Goal: Find specific page/section: Find specific page/section

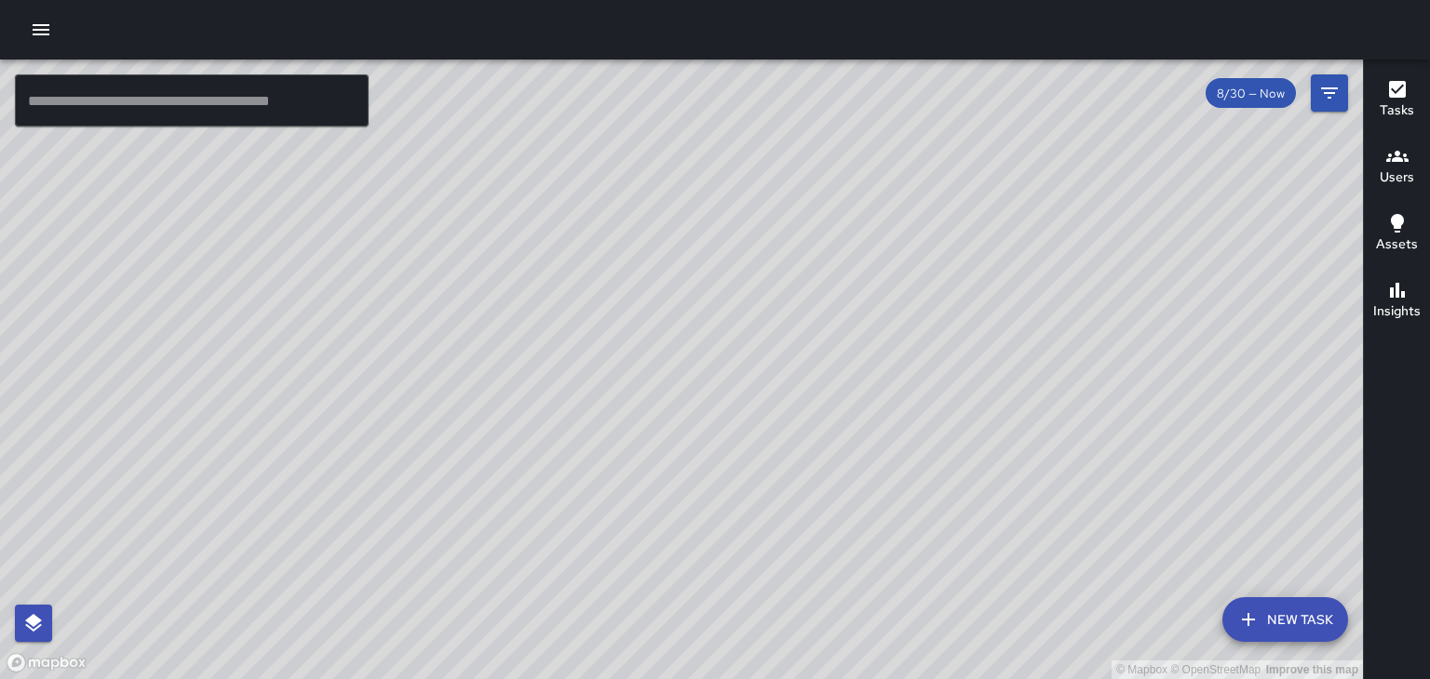
click at [1387, 177] on h6 "Users" at bounding box center [1396, 178] width 34 height 20
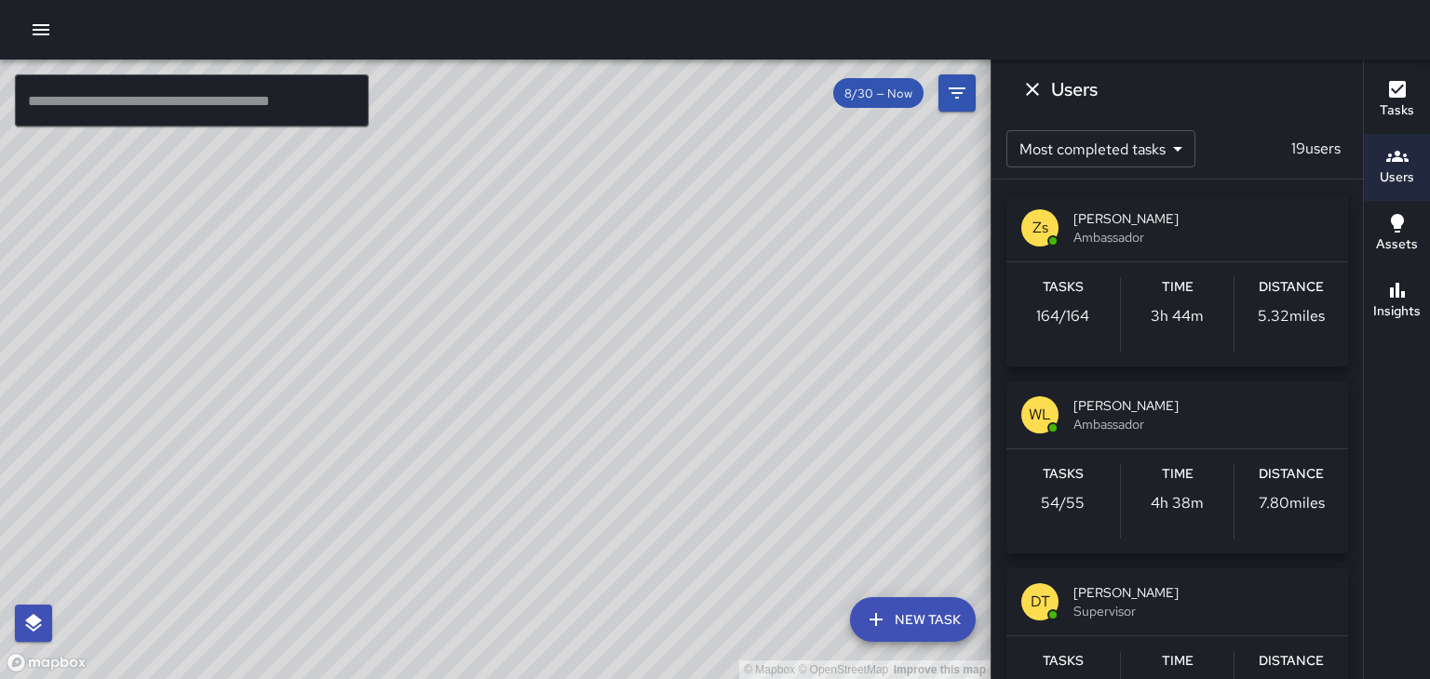
click at [593, 337] on div "© Mapbox © OpenStreetMap Improve this map" at bounding box center [495, 370] width 990 height 620
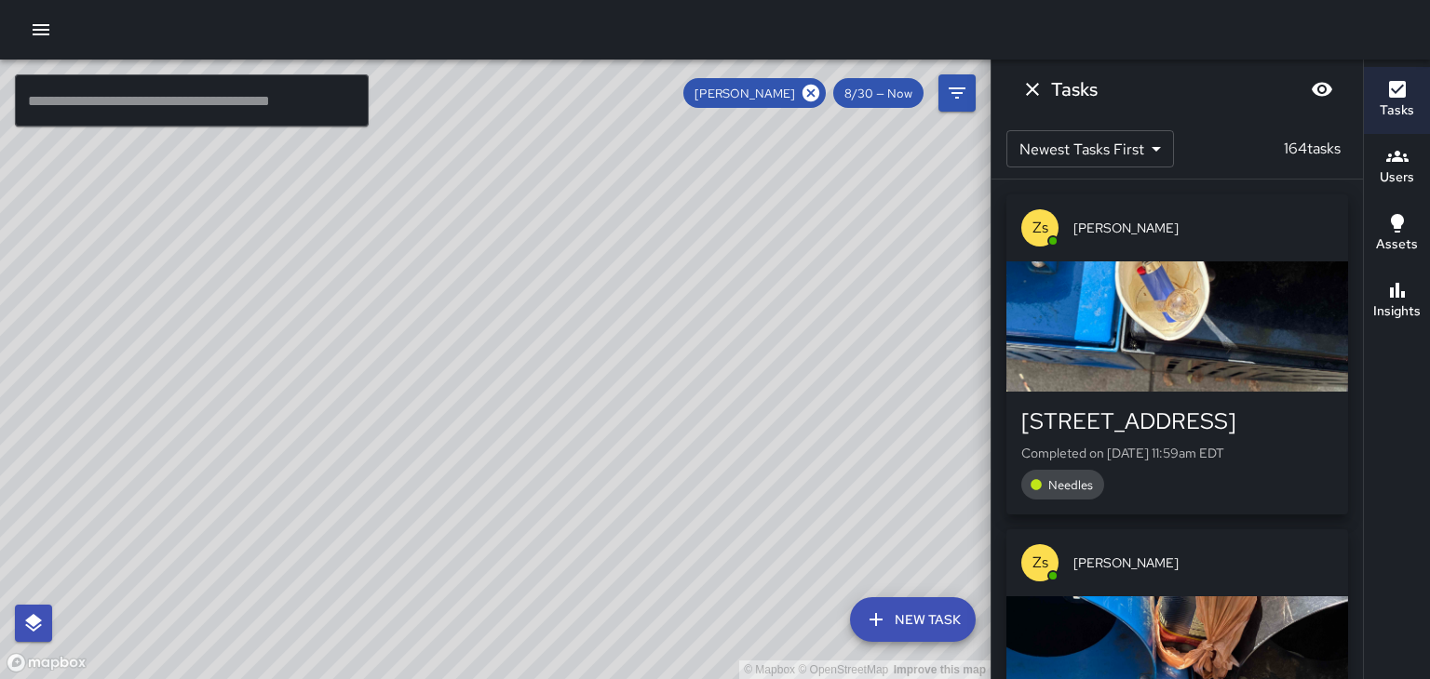
click at [491, 369] on div "© Mapbox © OpenStreetMap Improve this map" at bounding box center [495, 370] width 990 height 620
click at [811, 101] on icon at bounding box center [810, 93] width 17 height 17
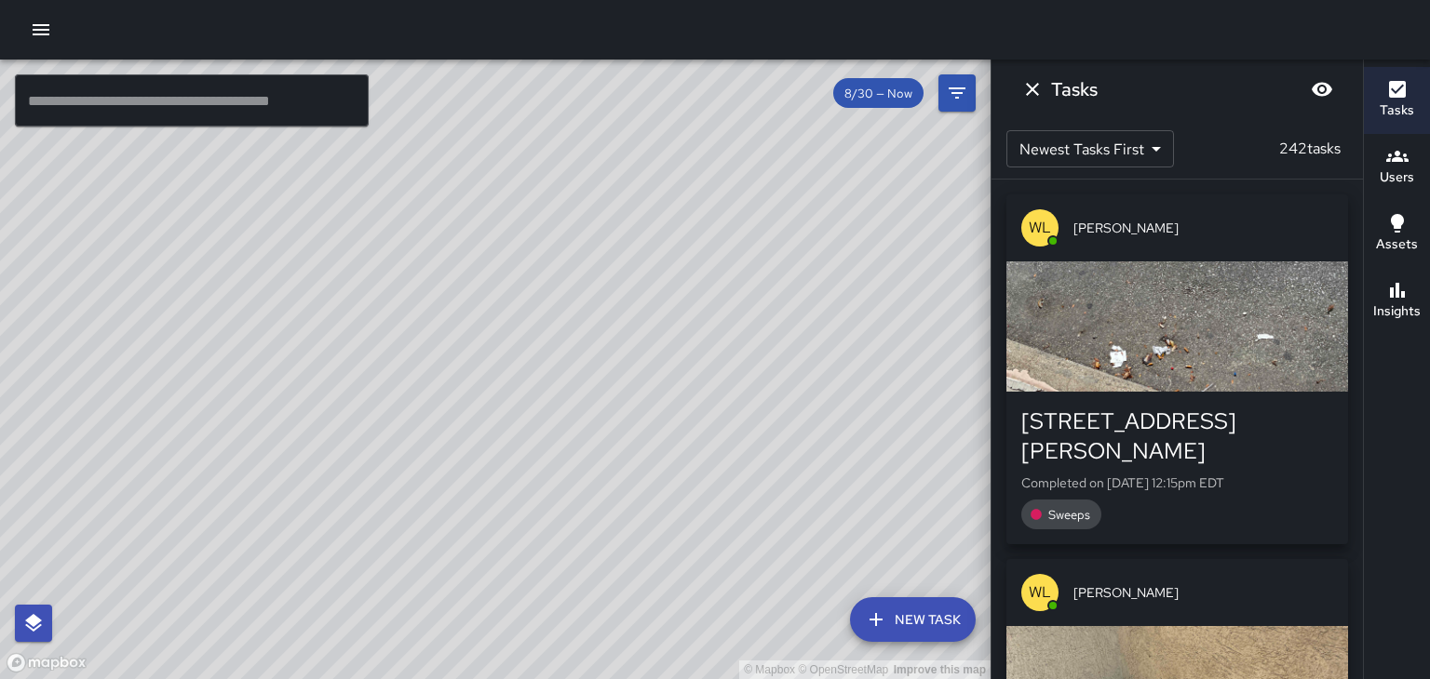
click at [558, 350] on div "© Mapbox © OpenStreetMap Improve this map" at bounding box center [495, 370] width 990 height 620
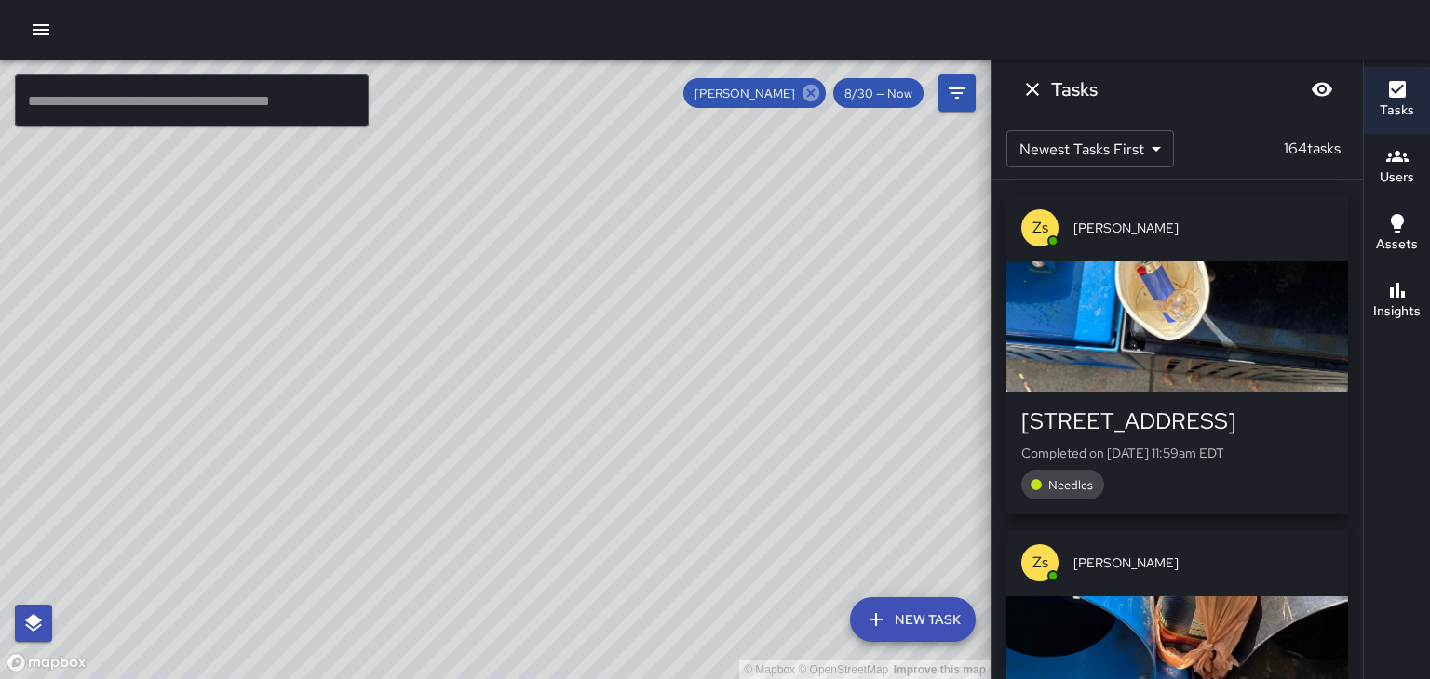
click at [809, 99] on icon at bounding box center [810, 93] width 17 height 17
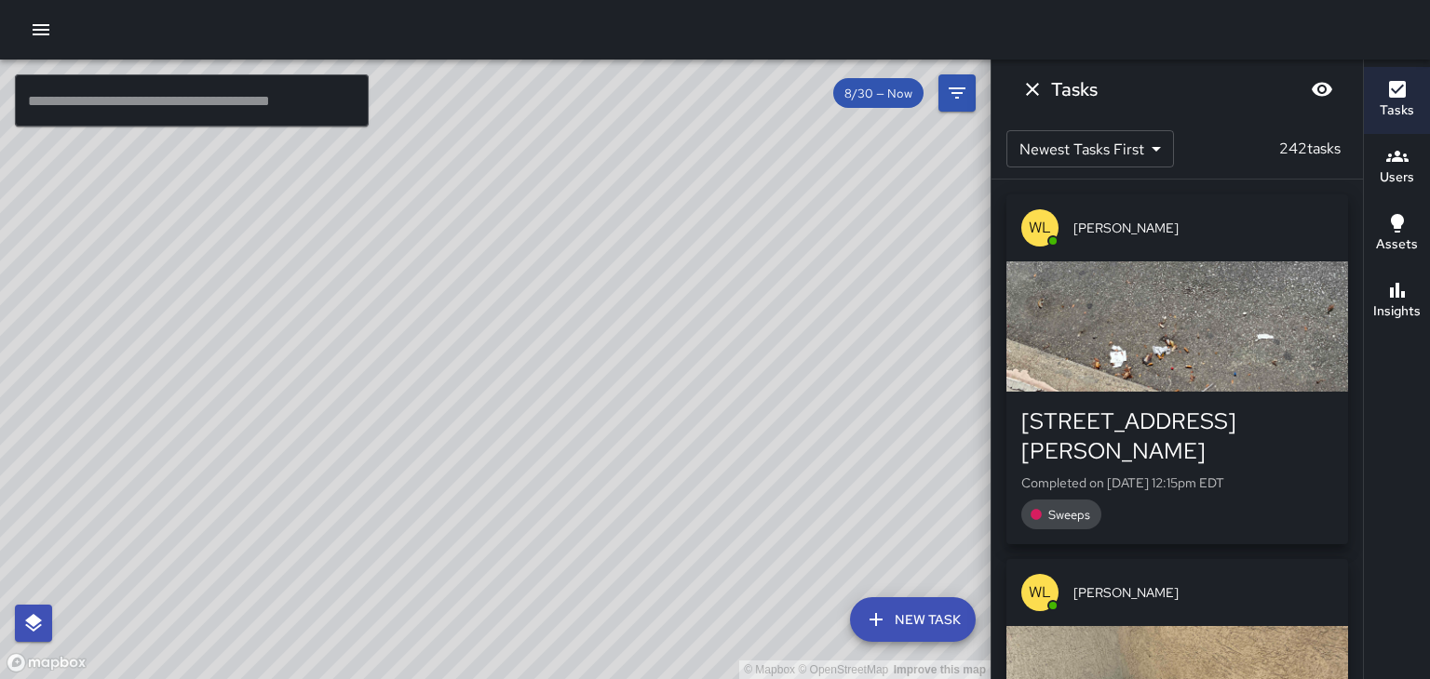
click at [566, 254] on div "© Mapbox © OpenStreetMap Improve this map" at bounding box center [495, 370] width 990 height 620
click at [813, 93] on icon at bounding box center [810, 93] width 20 height 20
click at [1031, 98] on icon "Dismiss" at bounding box center [1032, 89] width 22 height 22
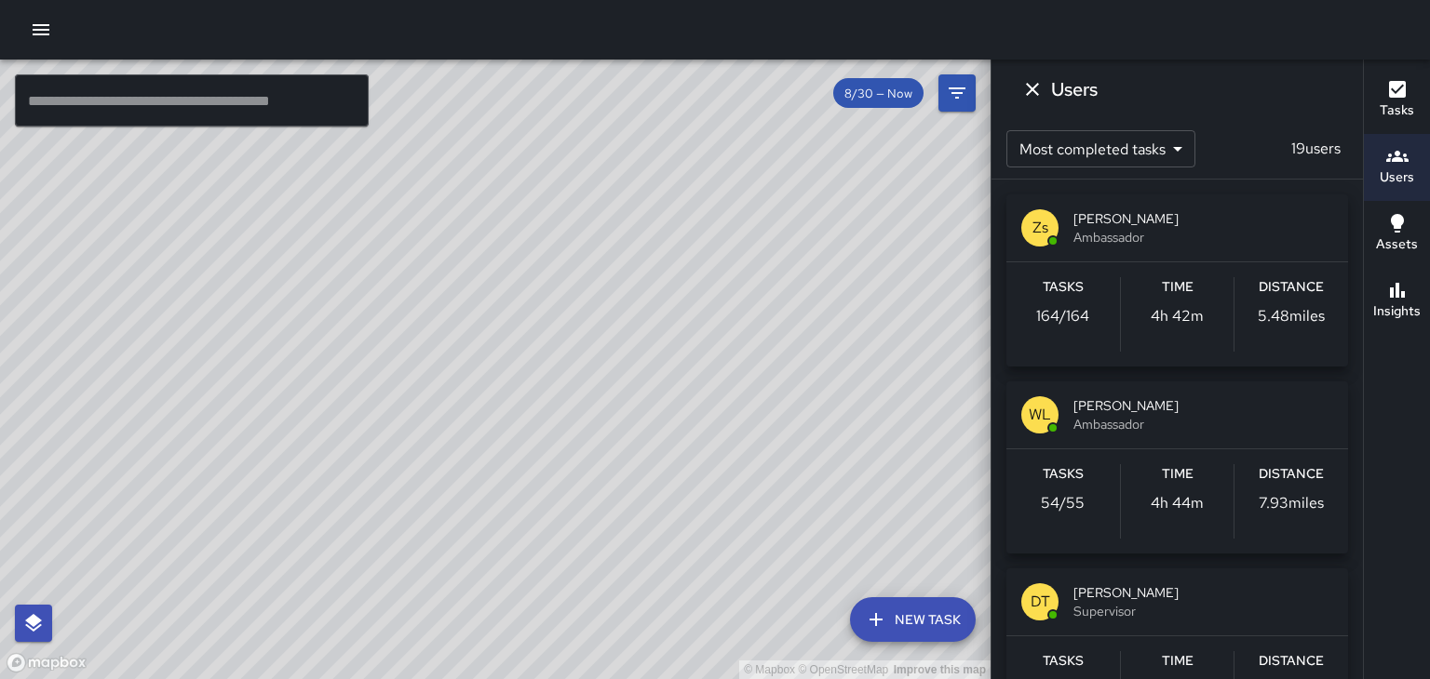
click at [1086, 228] on span "Ambassador" at bounding box center [1203, 237] width 260 height 19
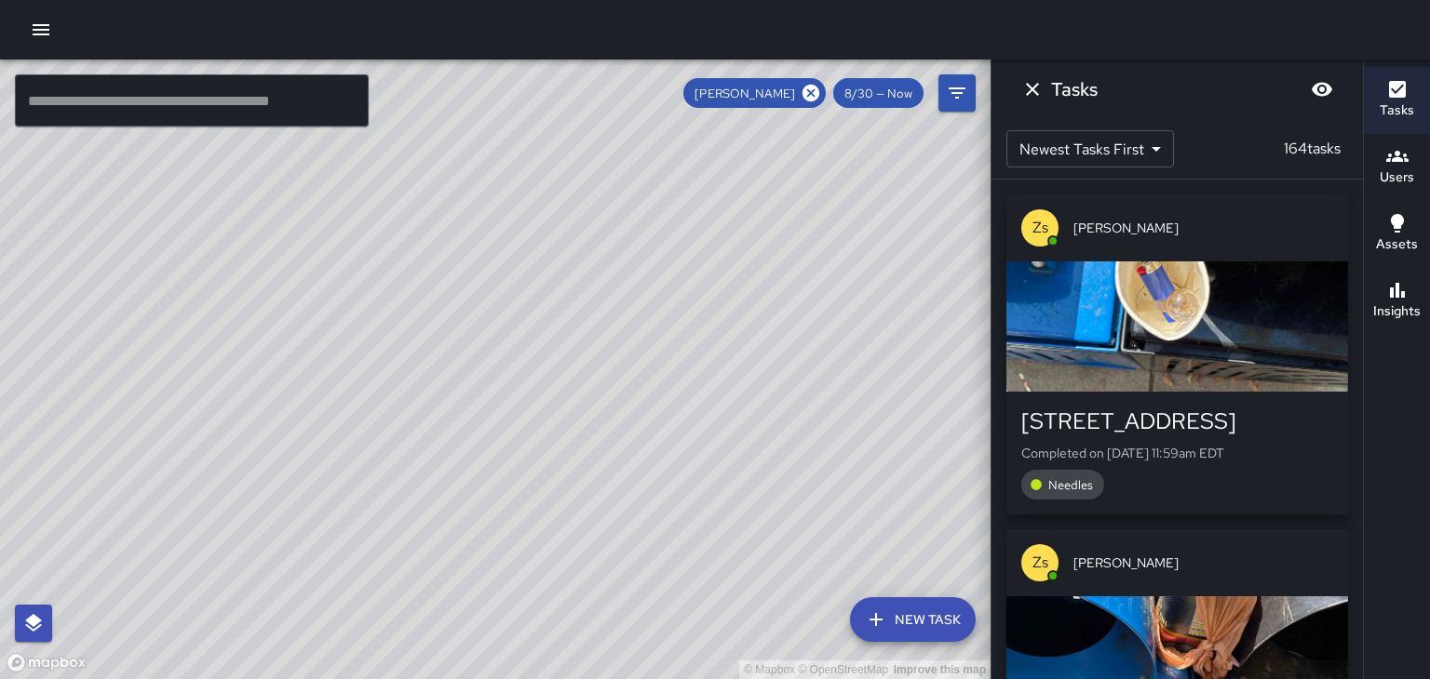
click at [361, 343] on div "© Mapbox © OpenStreetMap Improve this map" at bounding box center [495, 370] width 990 height 620
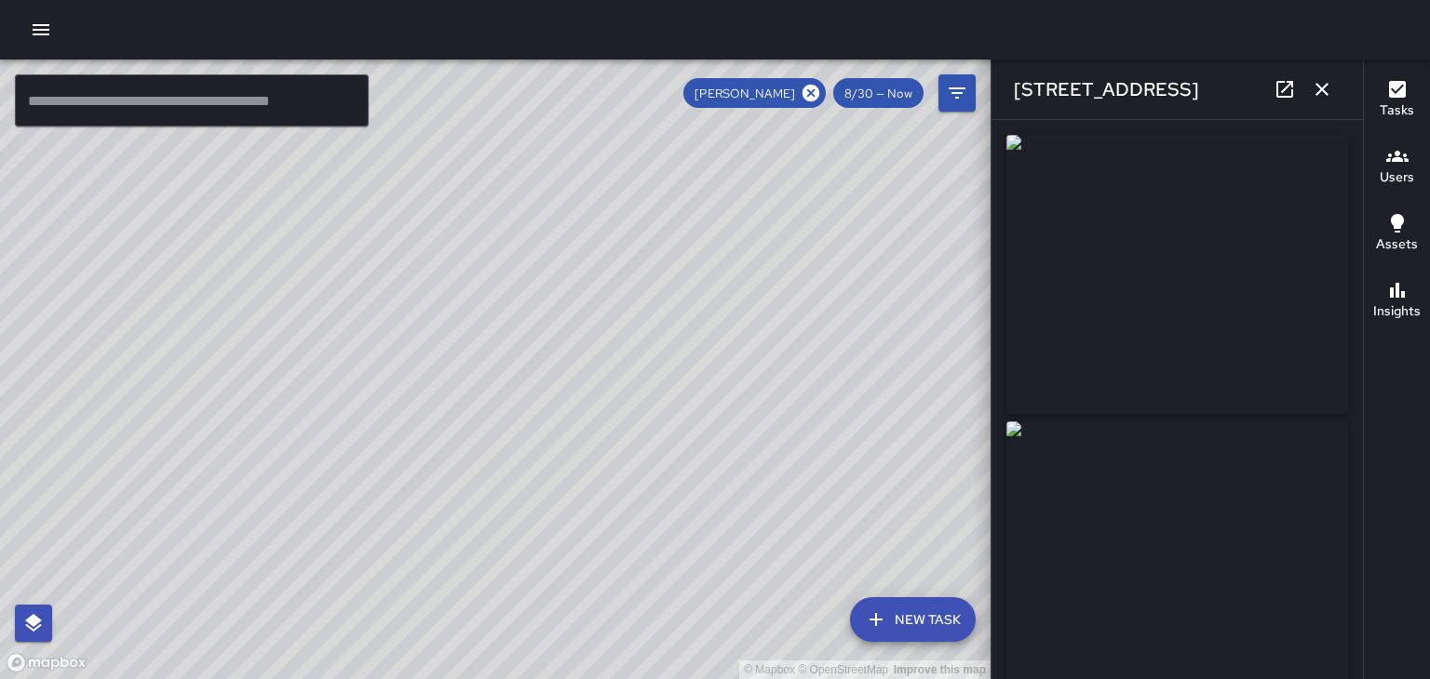
click at [1321, 92] on icon "button" at bounding box center [1322, 89] width 22 height 22
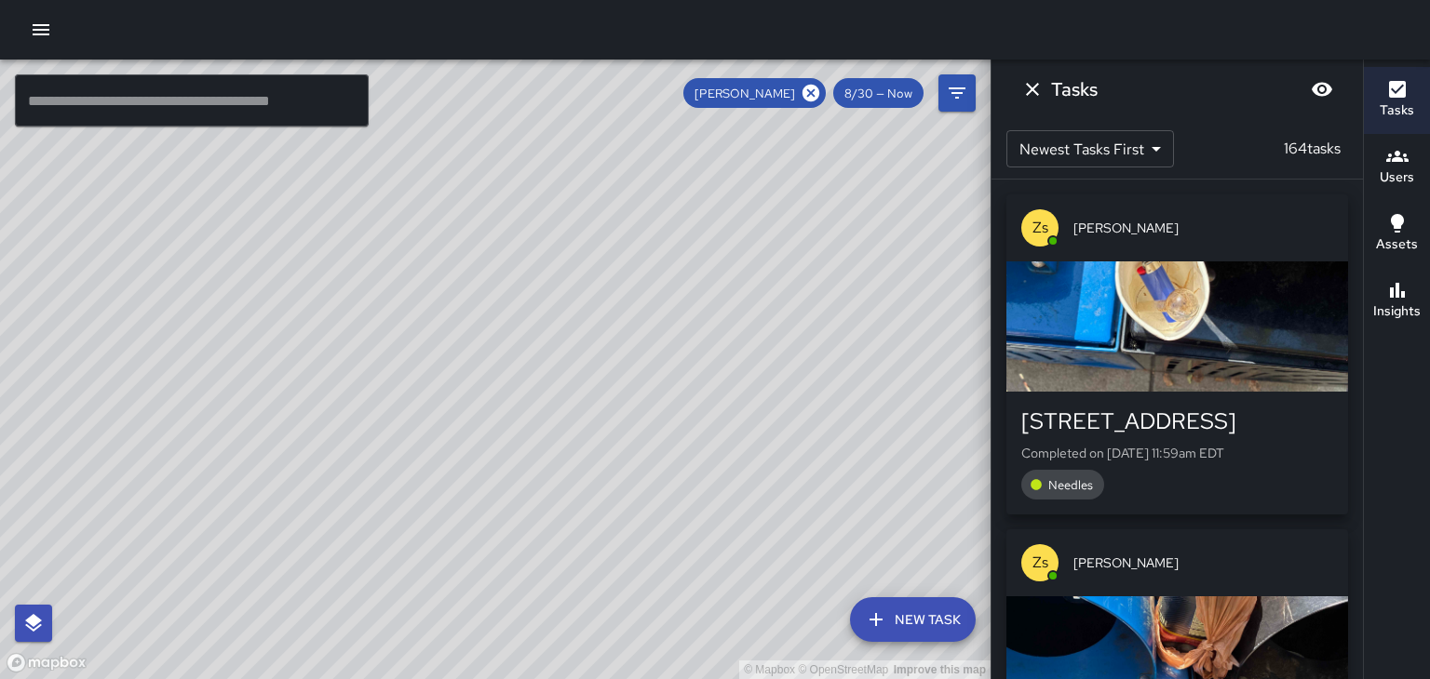
click at [508, 348] on div "© Mapbox © OpenStreetMap Improve this map" at bounding box center [495, 370] width 990 height 620
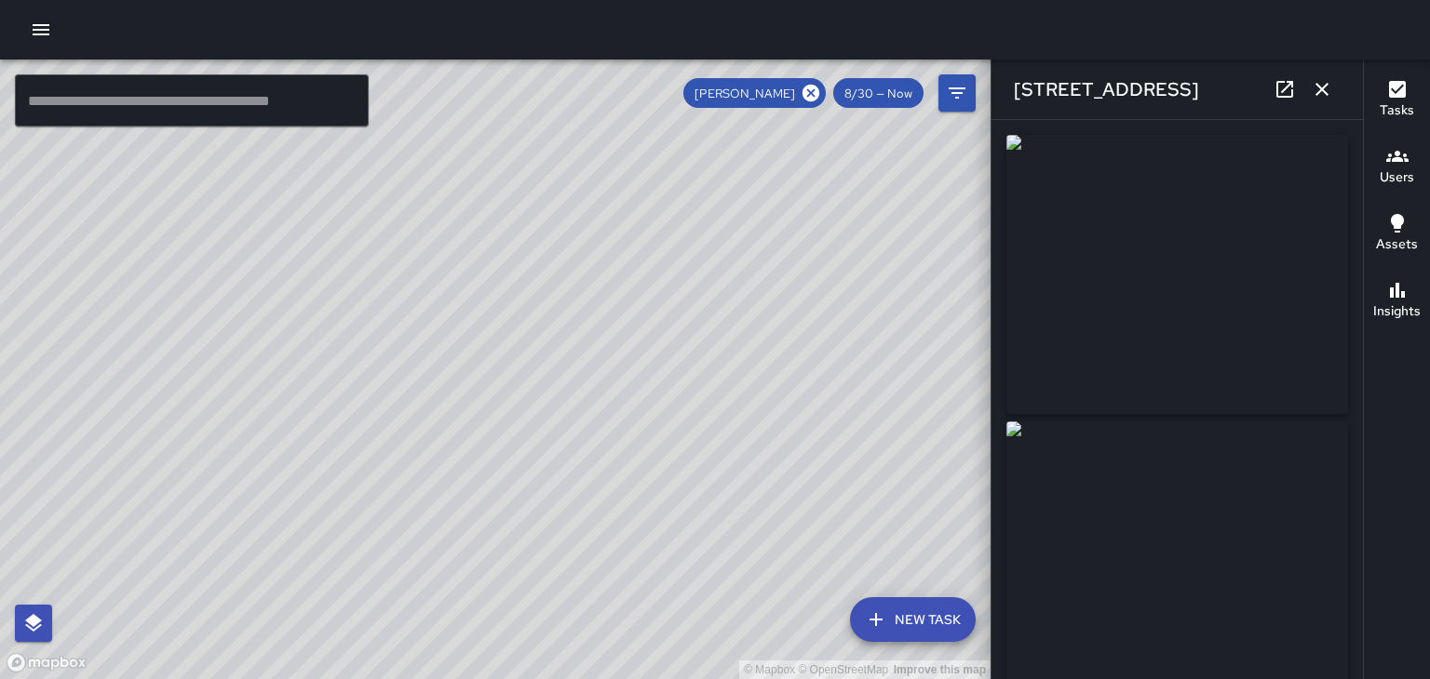
click at [543, 369] on div "© Mapbox © OpenStreetMap Improve this map" at bounding box center [495, 370] width 990 height 620
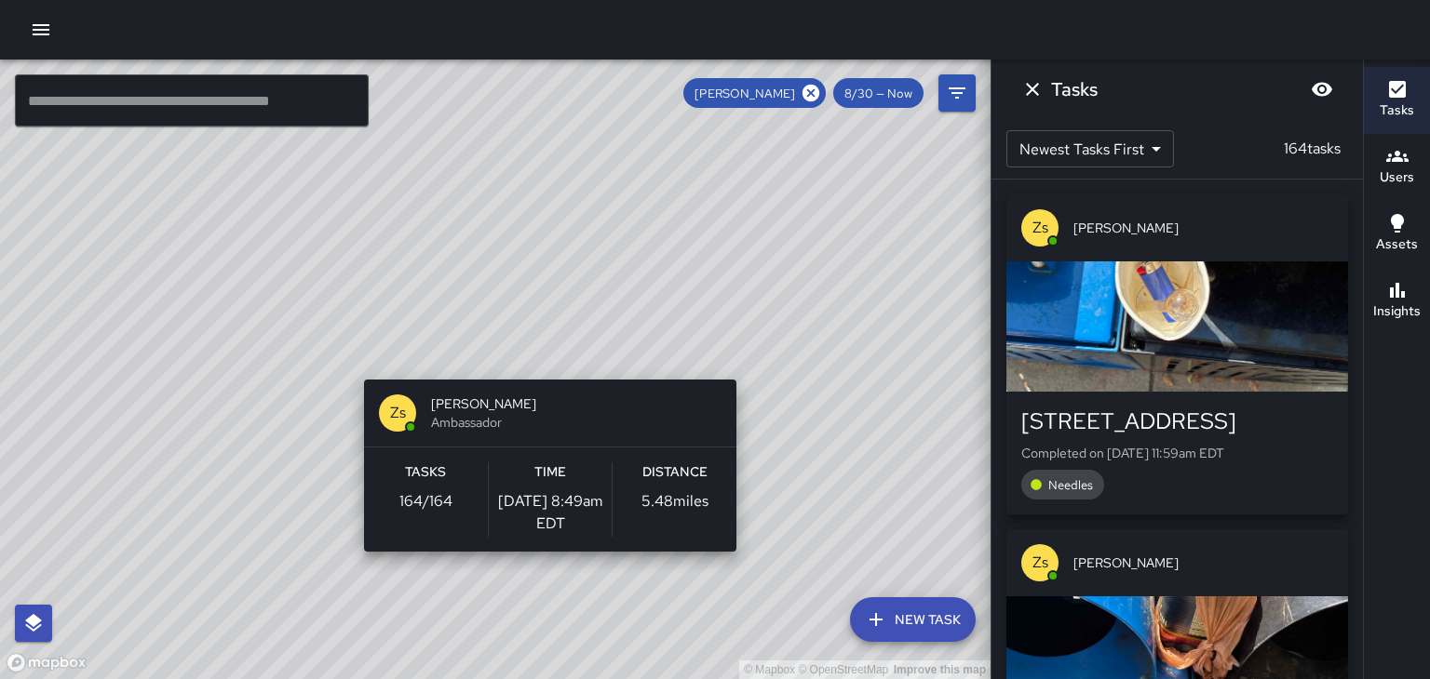
click at [432, 253] on div "© Mapbox © OpenStreetMap Improve this map Zs [PERSON_NAME] Ambassador Tasks 164…" at bounding box center [495, 370] width 990 height 620
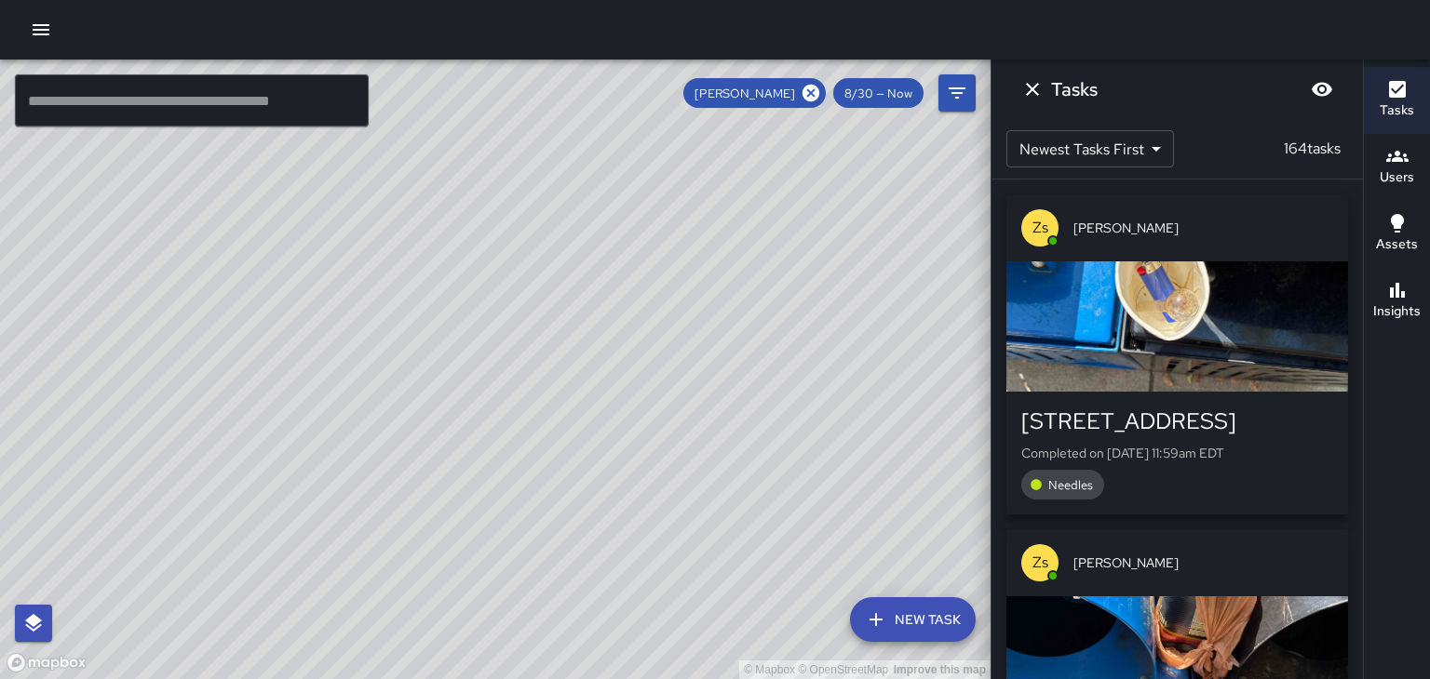
click at [485, 388] on div "© Mapbox © OpenStreetMap Improve this map" at bounding box center [495, 370] width 990 height 620
click at [470, 391] on div "© Mapbox © OpenStreetMap Improve this map" at bounding box center [495, 370] width 990 height 620
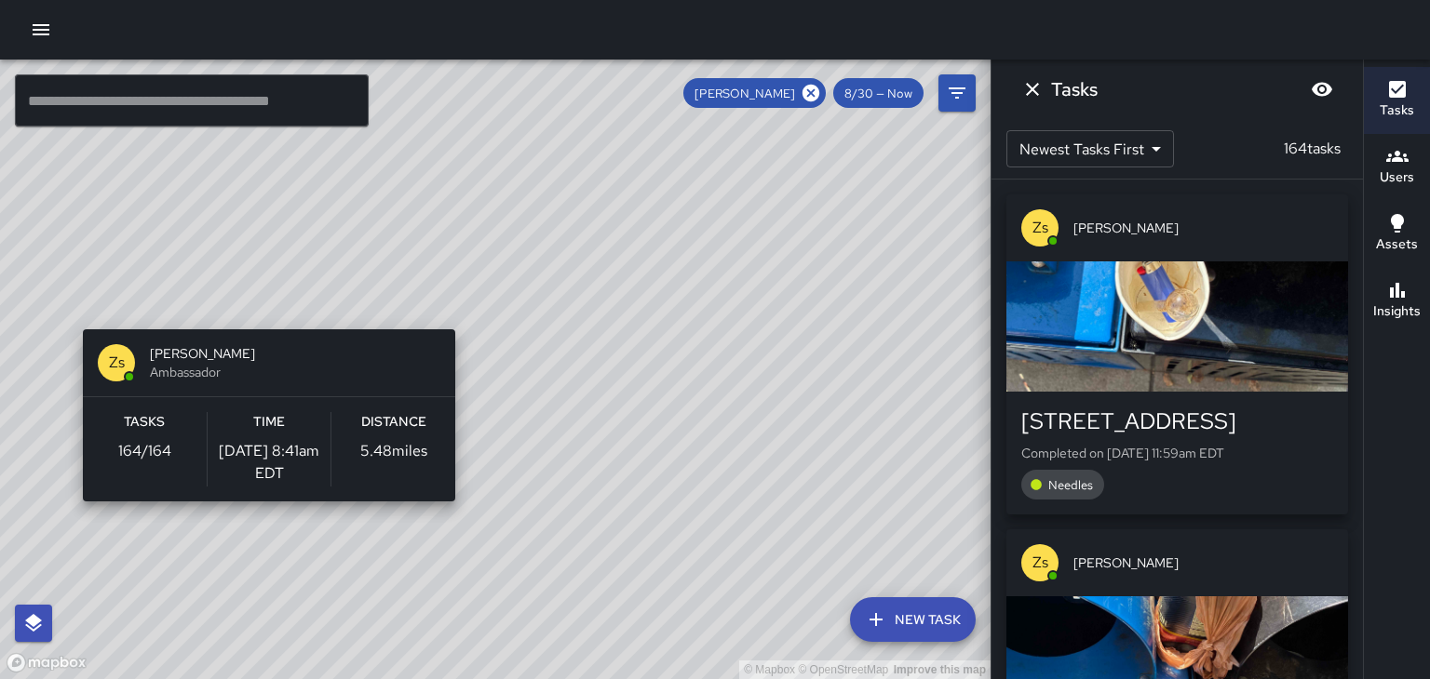
click at [652, 466] on div "© Mapbox © OpenStreetMap Improve this map Zs [PERSON_NAME] Ambassador Tasks 164…" at bounding box center [495, 370] width 990 height 620
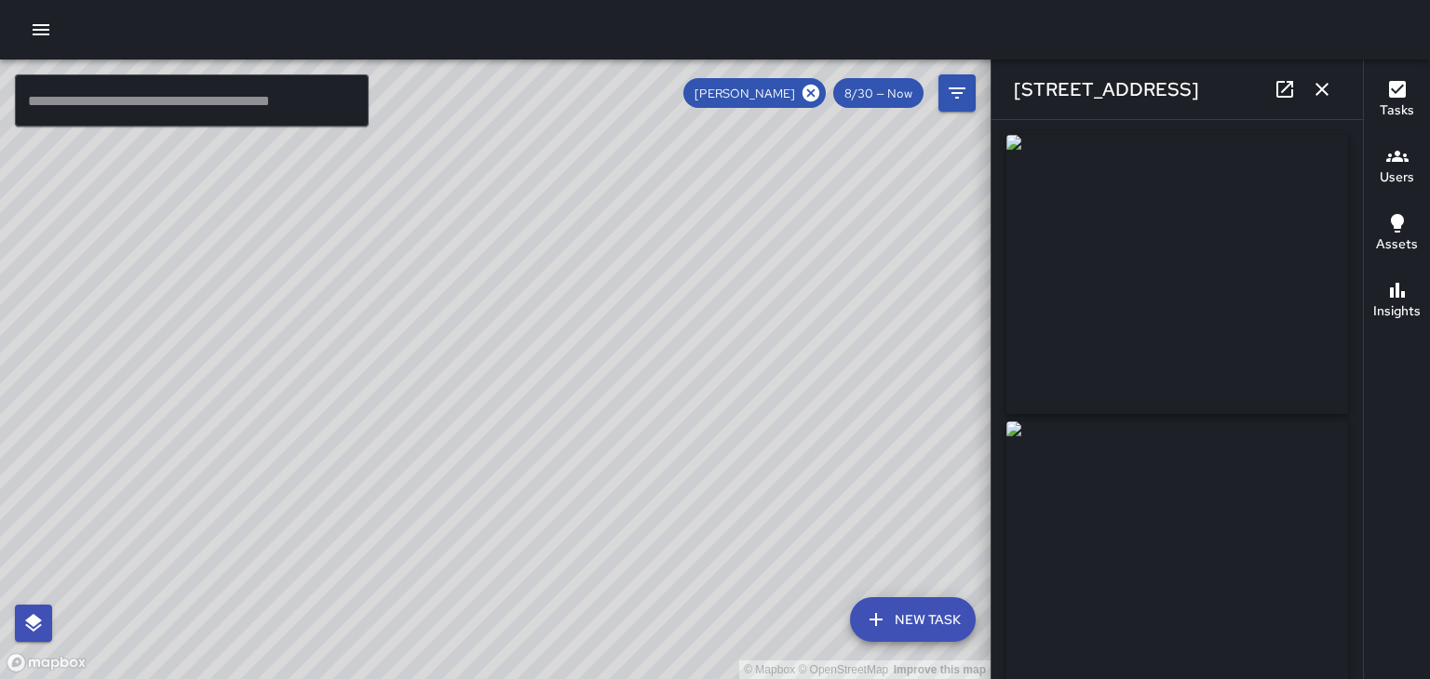
type input "**********"
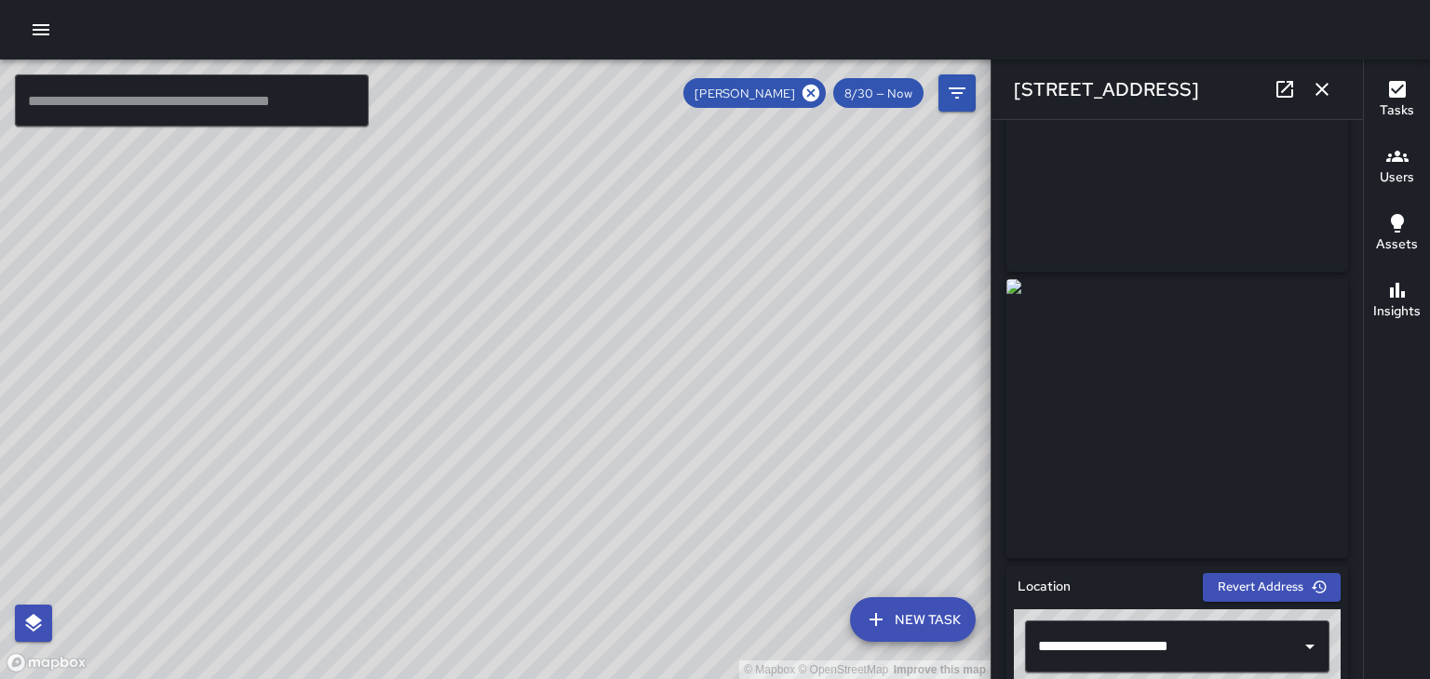
scroll to position [146, 0]
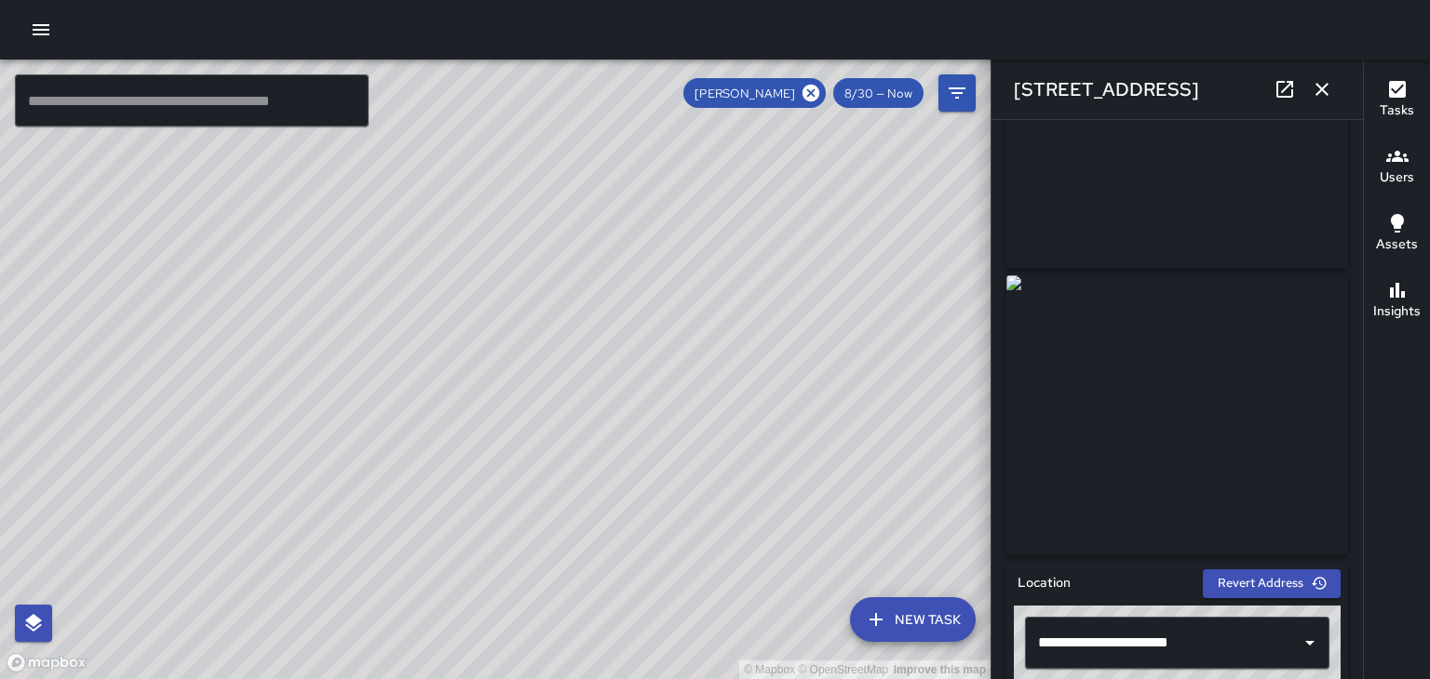
click at [1321, 89] on icon "button" at bounding box center [1321, 89] width 13 height 13
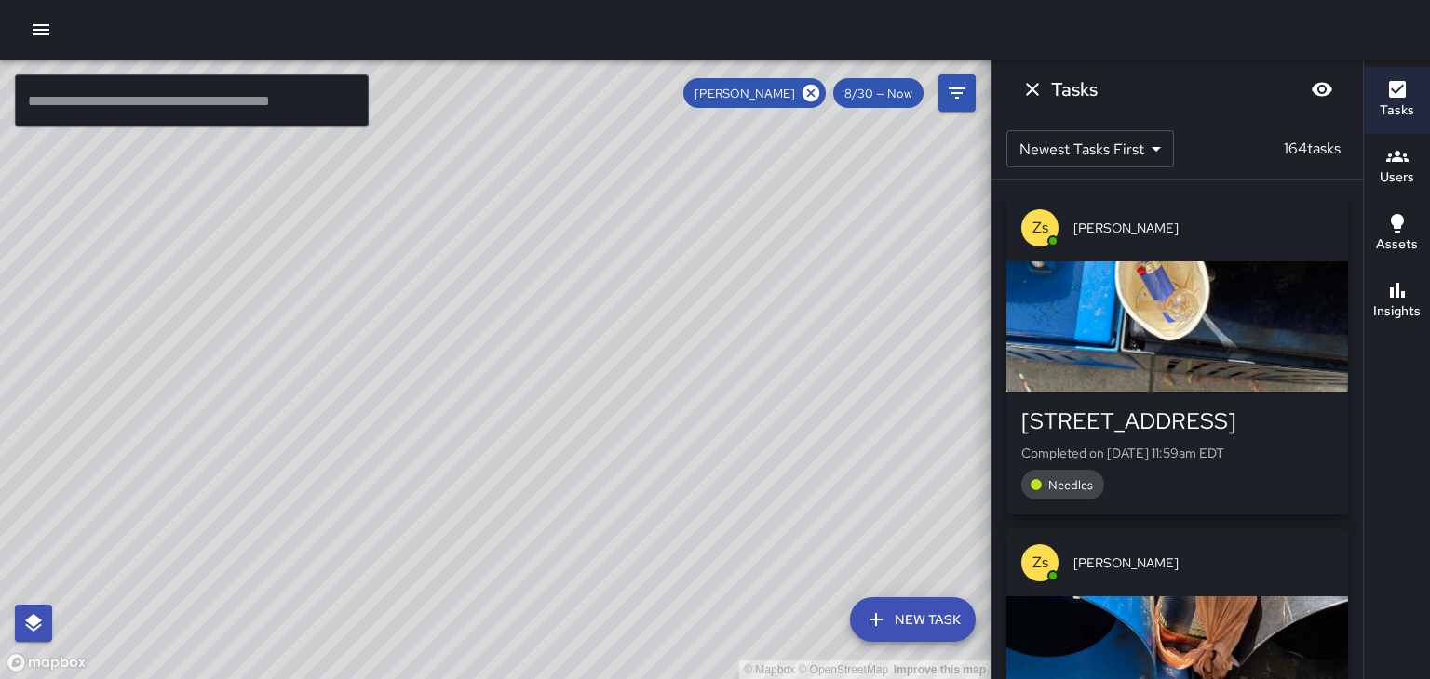
click at [1211, 303] on div "button" at bounding box center [1177, 327] width 342 height 130
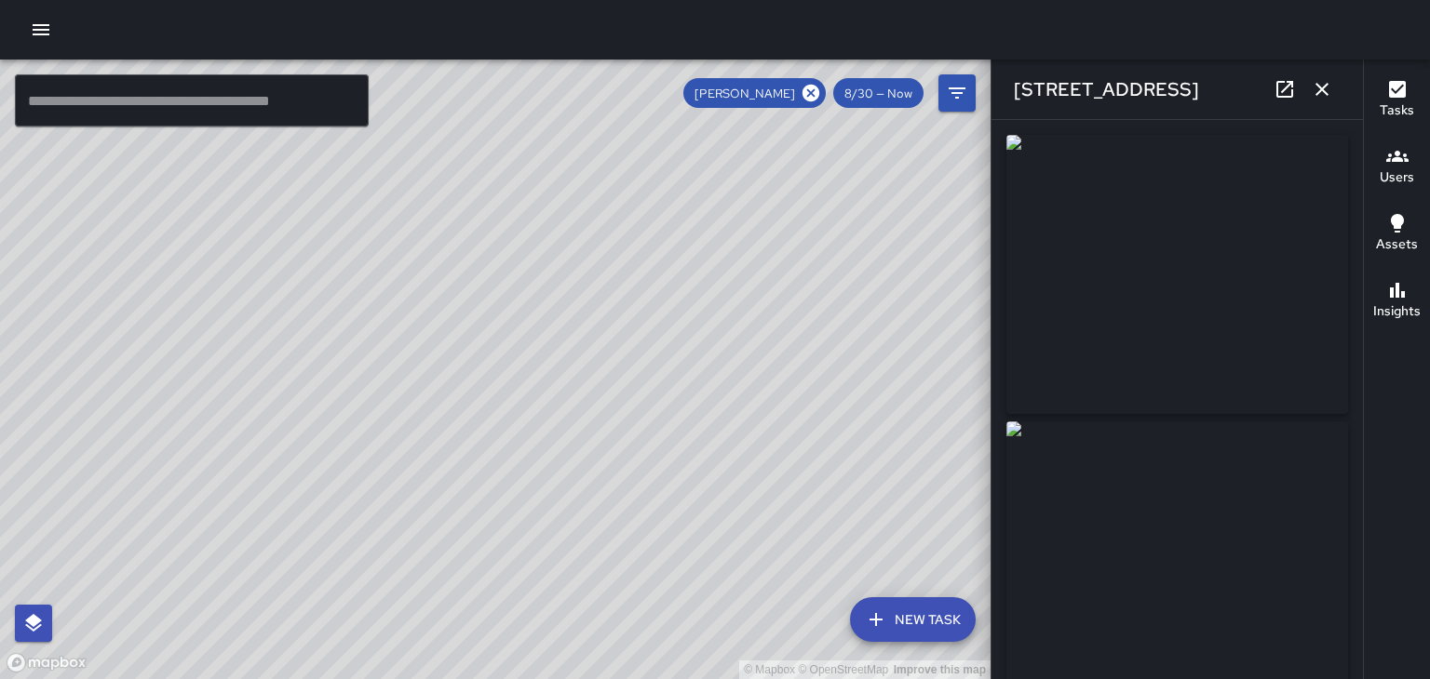
click at [454, 579] on div "© Mapbox © OpenStreetMap Improve this map" at bounding box center [495, 370] width 990 height 620
click at [451, 281] on div "© Mapbox © OpenStreetMap Improve this map" at bounding box center [495, 370] width 990 height 620
click at [525, 369] on div "© Mapbox © OpenStreetMap Improve this map" at bounding box center [495, 370] width 990 height 620
click at [526, 368] on div "© Mapbox © OpenStreetMap Improve this map" at bounding box center [495, 370] width 990 height 620
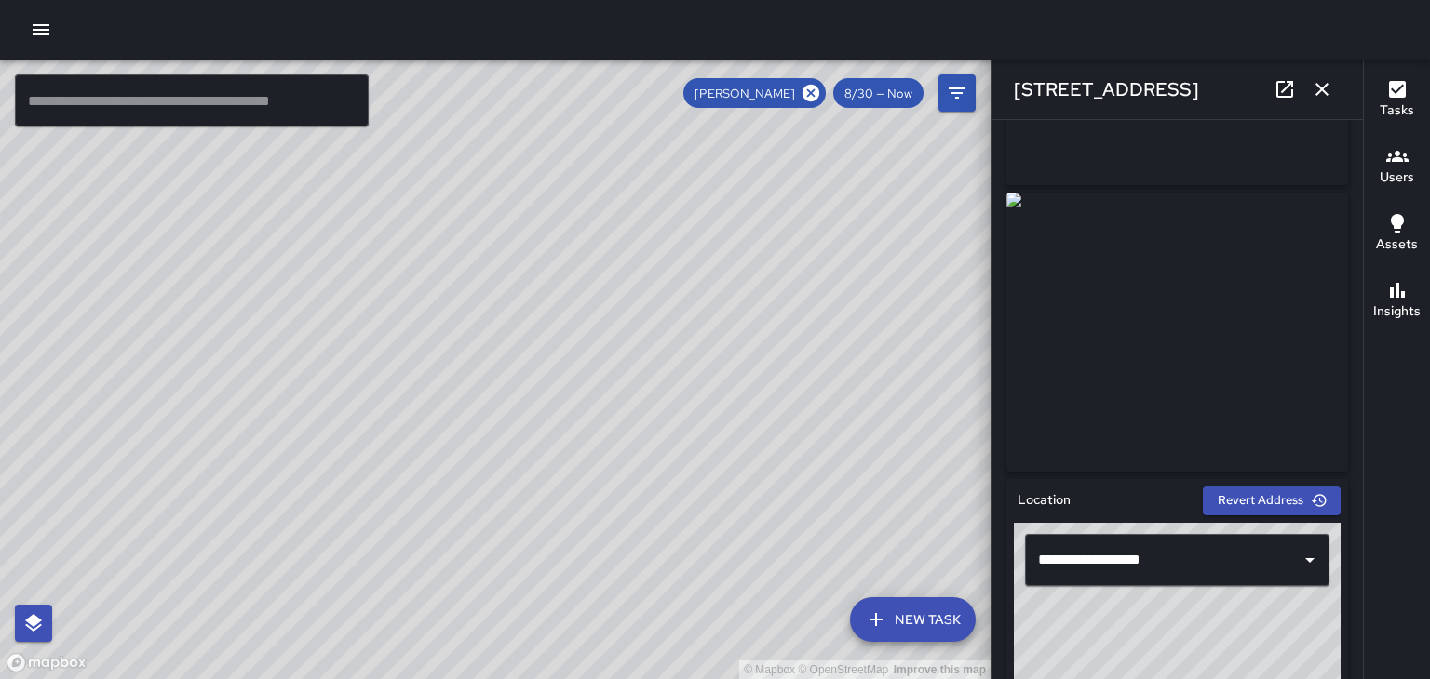
scroll to position [233, 0]
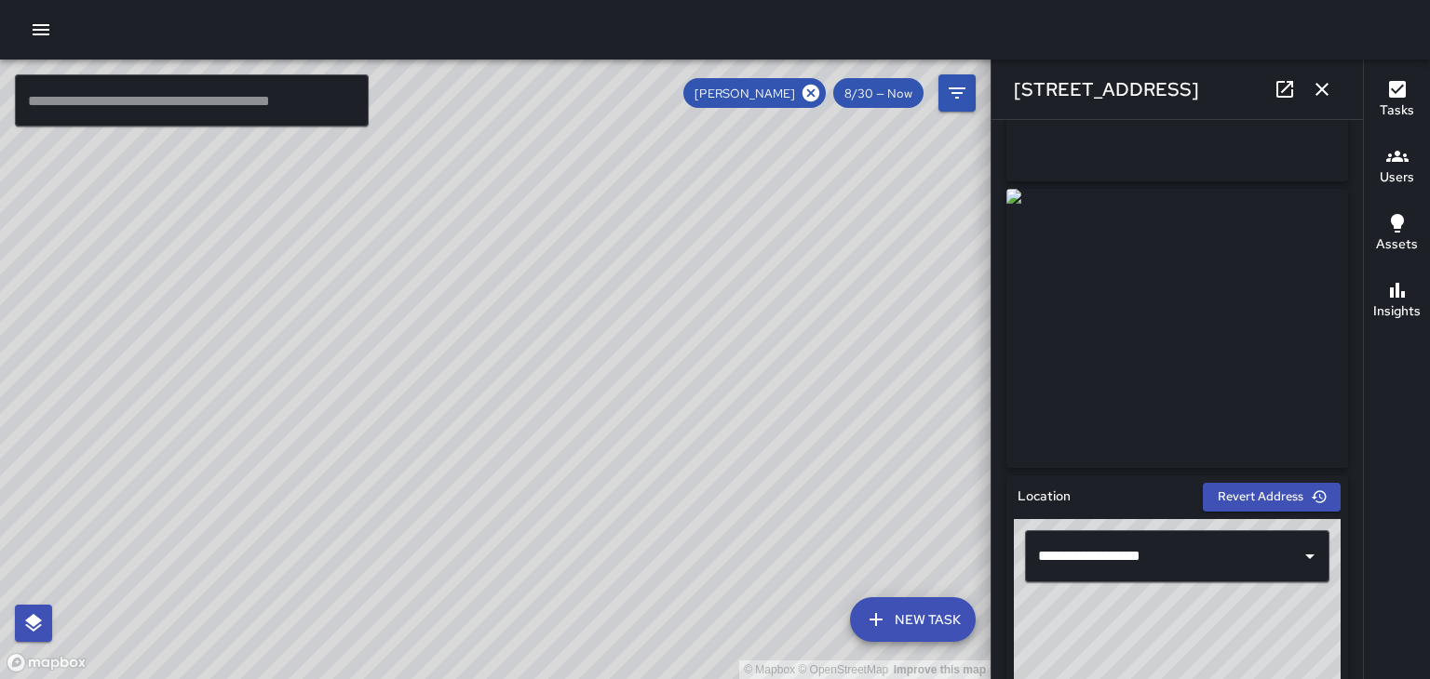
click at [1243, 363] on img at bounding box center [1177, 328] width 342 height 279
click at [1221, 387] on img at bounding box center [1177, 328] width 342 height 279
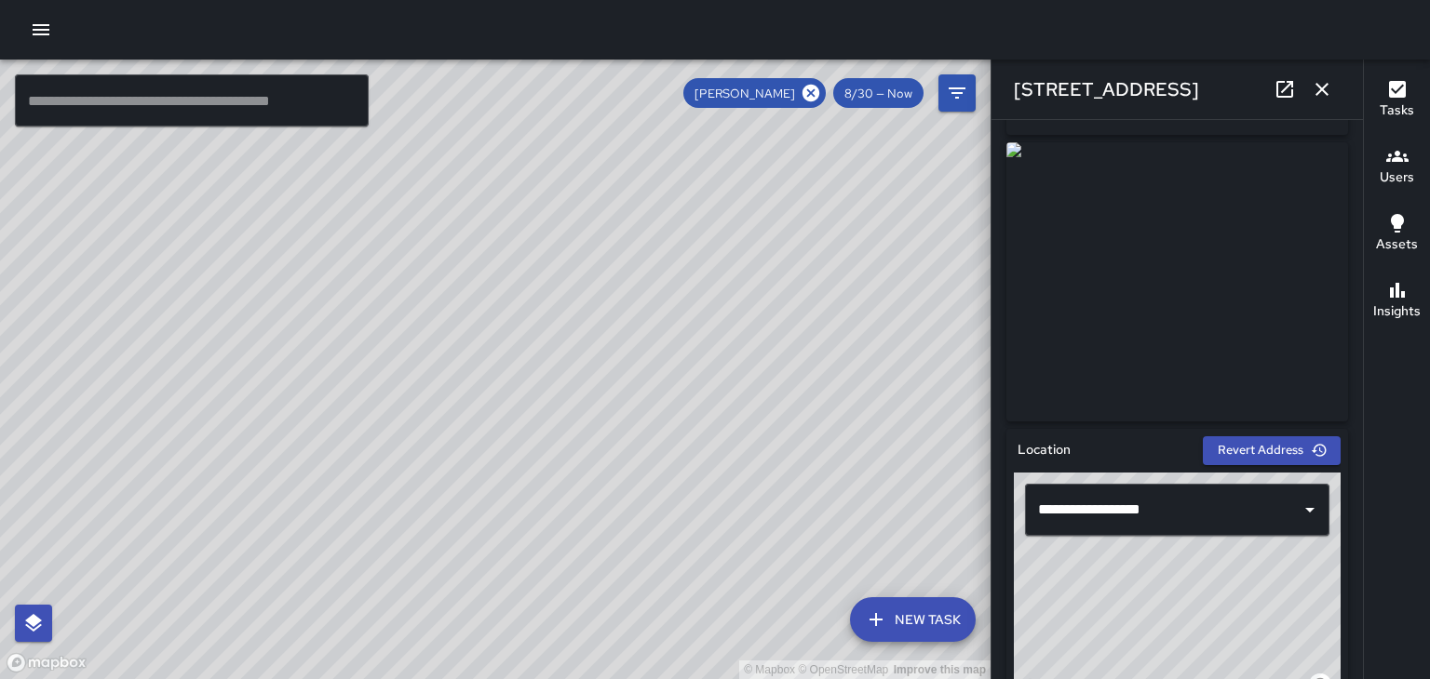
scroll to position [280, 0]
click at [1216, 365] on img at bounding box center [1177, 280] width 342 height 279
click at [1247, 341] on img at bounding box center [1177, 280] width 342 height 279
click at [1282, 93] on icon at bounding box center [1284, 89] width 22 height 22
click at [572, 464] on div "© Mapbox © OpenStreetMap Improve this map" at bounding box center [495, 370] width 990 height 620
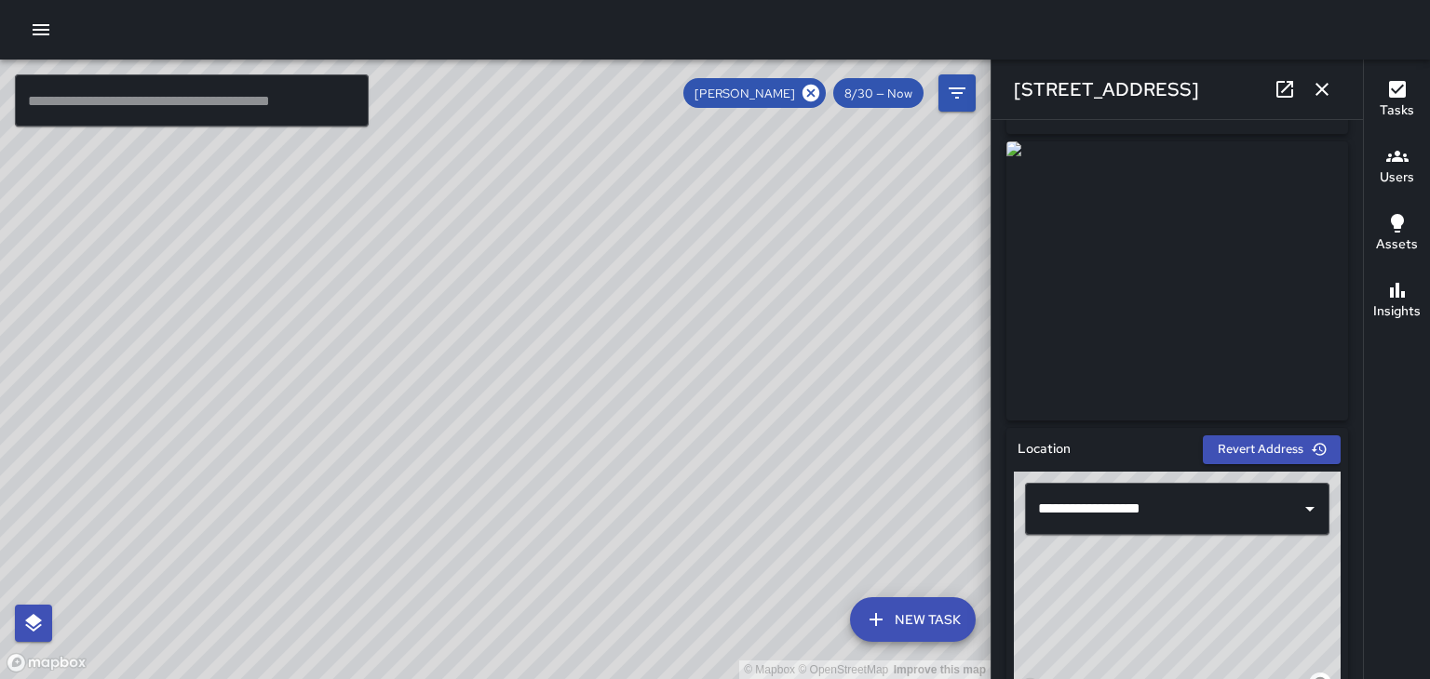
click at [577, 455] on div "© Mapbox © OpenStreetMap Improve this map" at bounding box center [495, 370] width 990 height 620
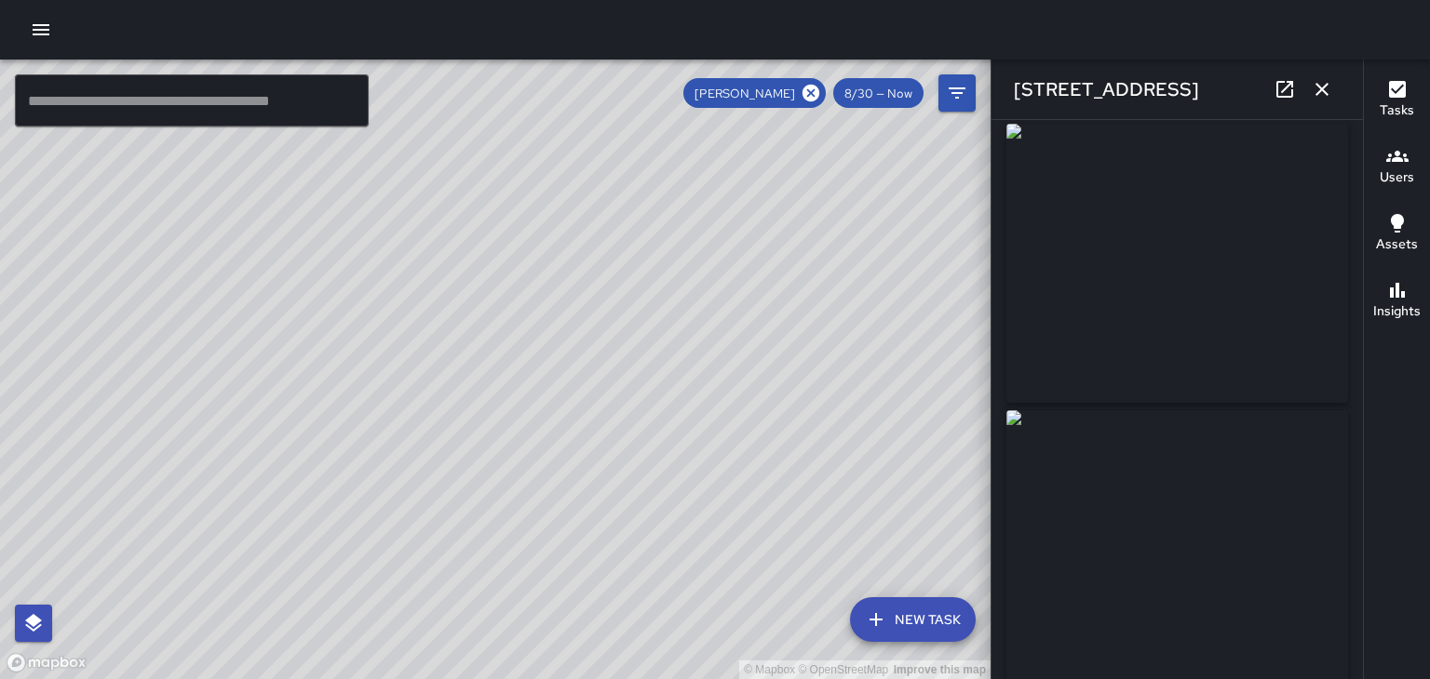
scroll to position [0, 0]
click at [387, 263] on div "© Mapbox © OpenStreetMap Improve this map" at bounding box center [495, 370] width 990 height 620
click at [463, 505] on div "© Mapbox © OpenStreetMap Improve this map" at bounding box center [495, 370] width 990 height 620
click at [437, 469] on div "© Mapbox © OpenStreetMap Improve this map" at bounding box center [495, 370] width 990 height 620
click at [425, 458] on div "© Mapbox © OpenStreetMap Improve this map" at bounding box center [495, 370] width 990 height 620
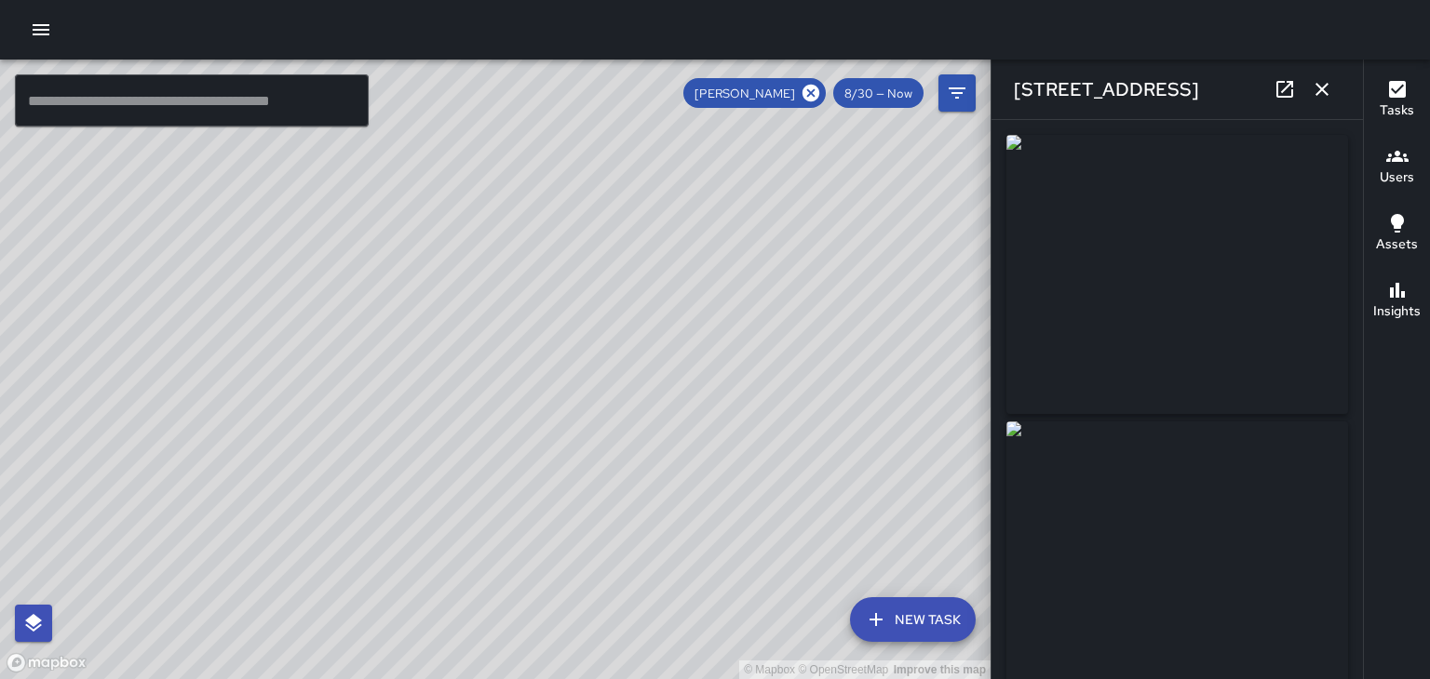
click at [476, 327] on div "© Mapbox © OpenStreetMap Improve this map" at bounding box center [495, 370] width 990 height 620
click at [504, 356] on div "© Mapbox © OpenStreetMap Improve this map" at bounding box center [495, 370] width 990 height 620
click at [527, 369] on div "© Mapbox © OpenStreetMap Improve this map" at bounding box center [495, 370] width 990 height 620
click at [1284, 501] on img at bounding box center [1177, 561] width 342 height 279
click at [1316, 316] on img at bounding box center [1177, 274] width 342 height 279
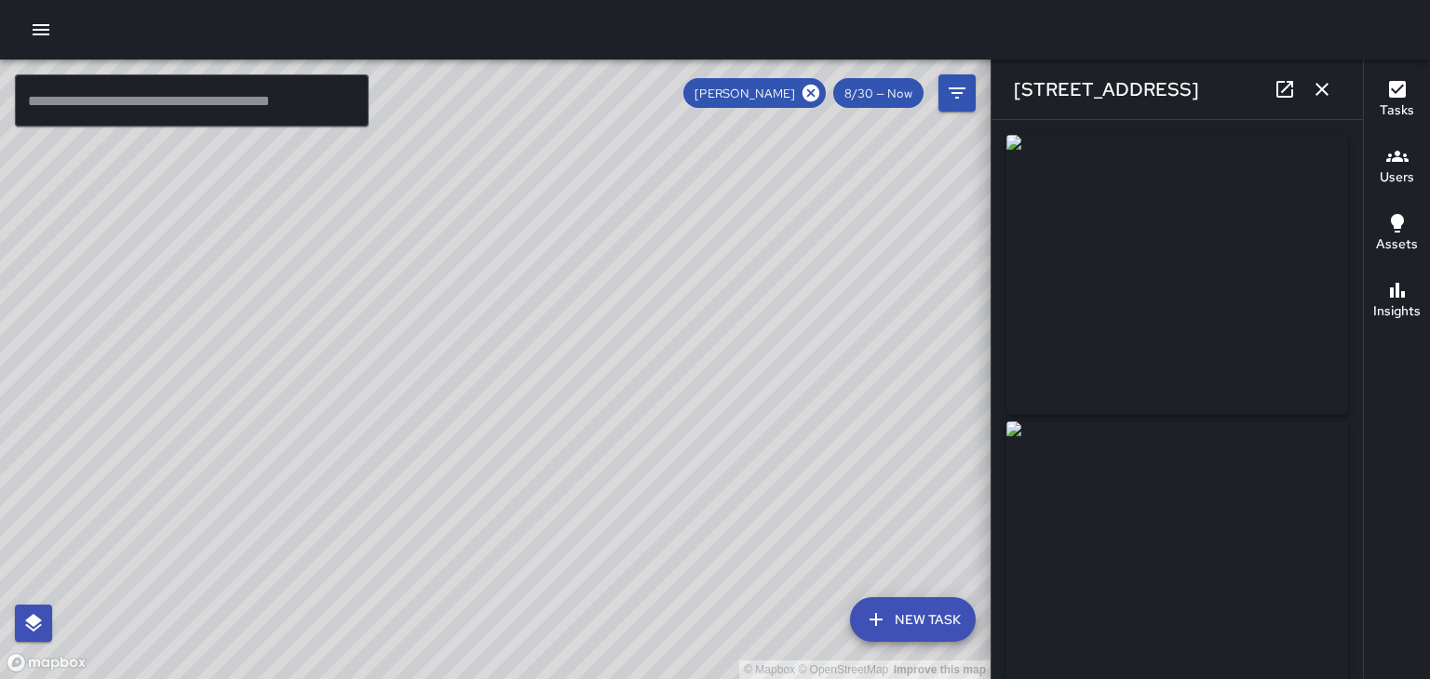
click at [1279, 505] on img at bounding box center [1177, 561] width 342 height 279
click at [545, 507] on div "© Mapbox © OpenStreetMap Improve this map" at bounding box center [495, 370] width 990 height 620
click at [585, 431] on div "© Mapbox © OpenStreetMap Improve this map" at bounding box center [495, 370] width 990 height 620
click at [512, 463] on div "© Mapbox © OpenStreetMap Improve this map" at bounding box center [495, 370] width 990 height 620
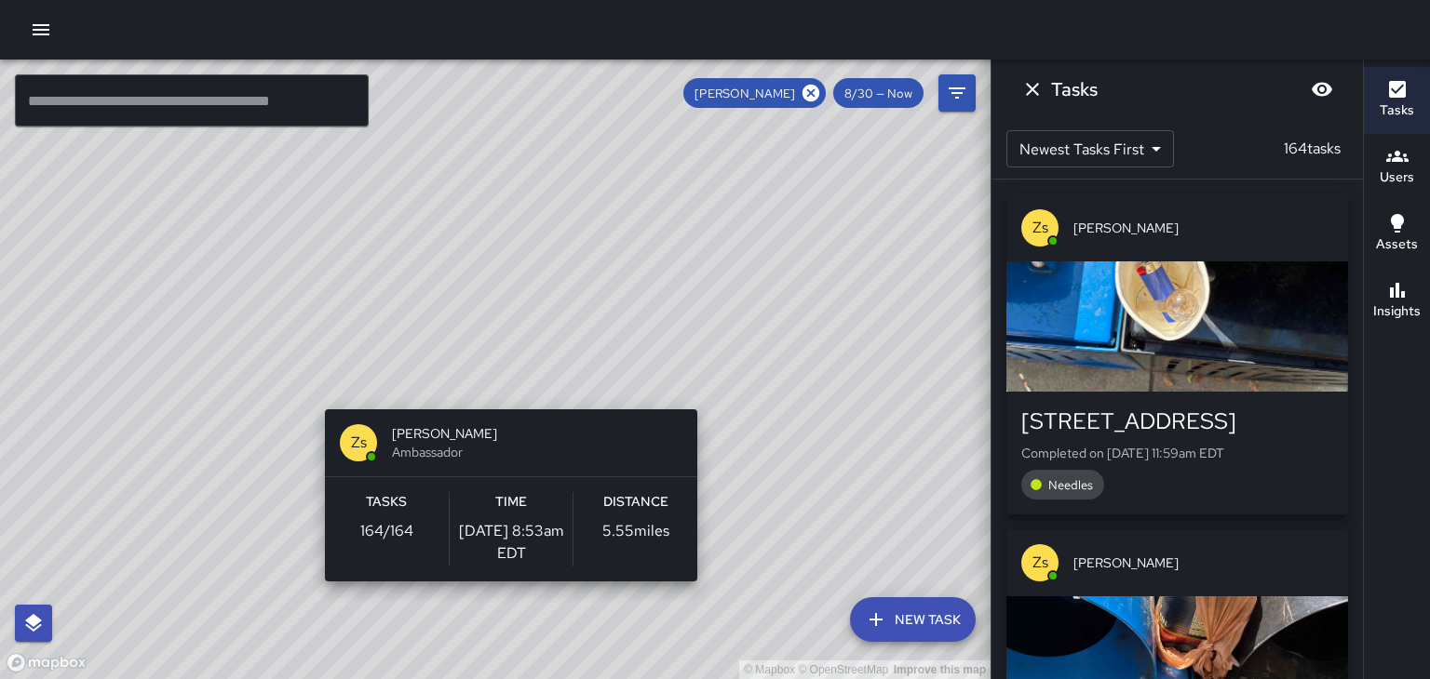
click at [507, 404] on div "Zs [PERSON_NAME] Ambassador Tasks 164 / 164 Time [DATE] 8:53am EDT Distance 5.5…" at bounding box center [510, 495] width 387 height 187
click at [497, 402] on div "Zs [PERSON_NAME] Ambassador Tasks 164 / 164 Time [DATE] 8:53am EDT Distance 5.5…" at bounding box center [510, 495] width 387 height 187
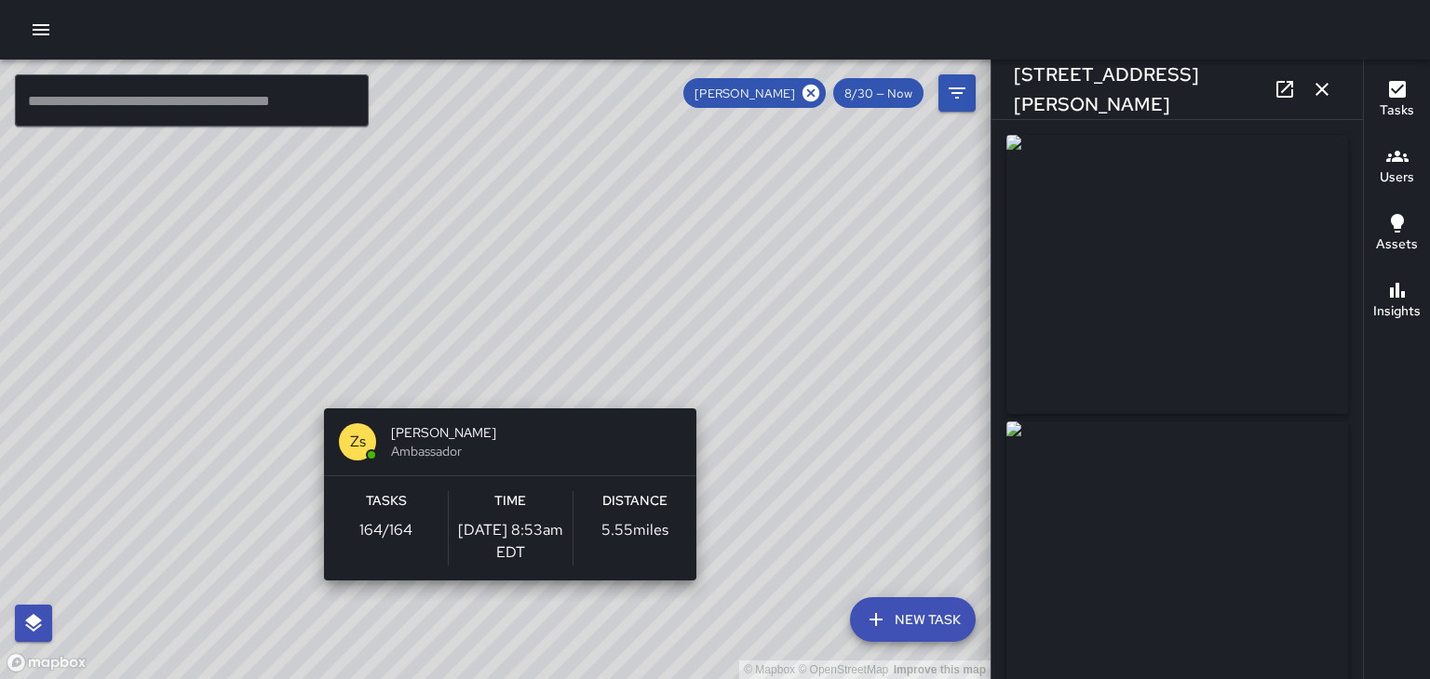
click at [499, 409] on div "Zs [PERSON_NAME] Ambassador" at bounding box center [510, 442] width 372 height 67
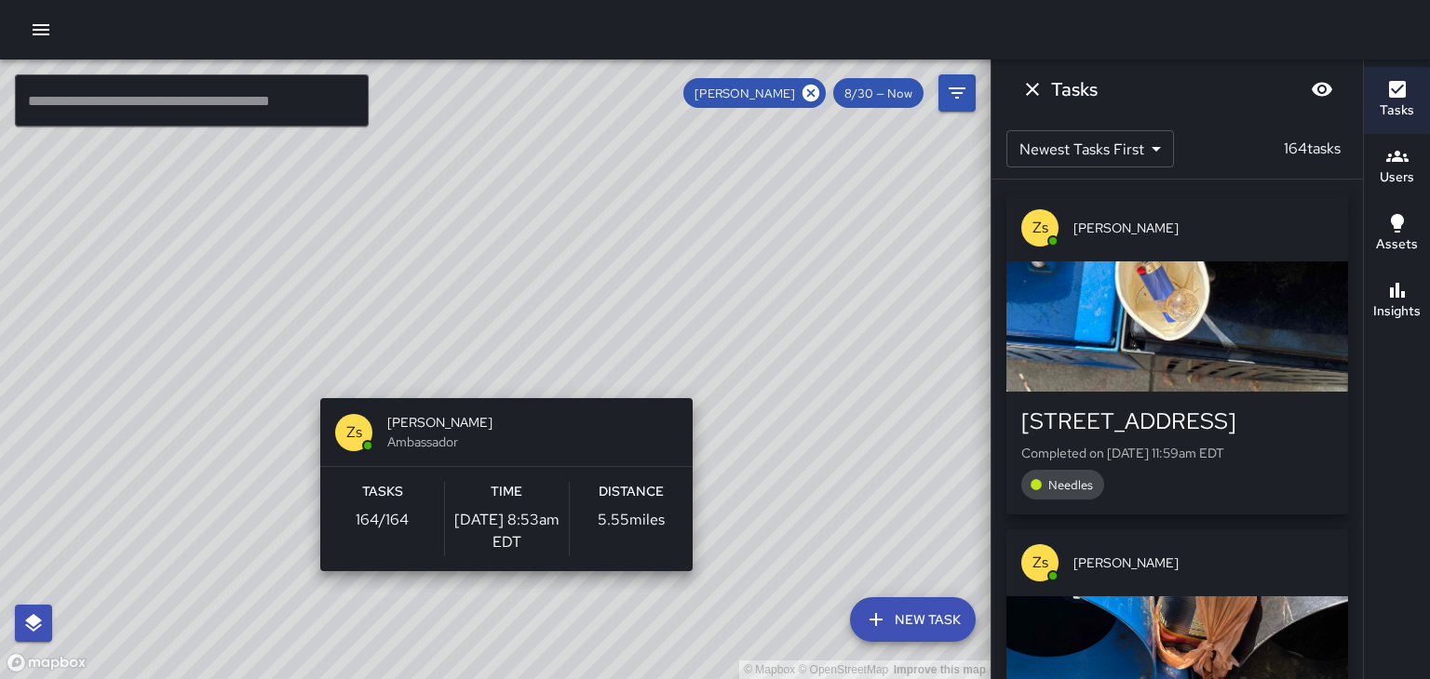
click at [503, 382] on div "© Mapbox © OpenStreetMap Improve this map Zs [PERSON_NAME] Ambassador Tasks 164…" at bounding box center [495, 370] width 990 height 620
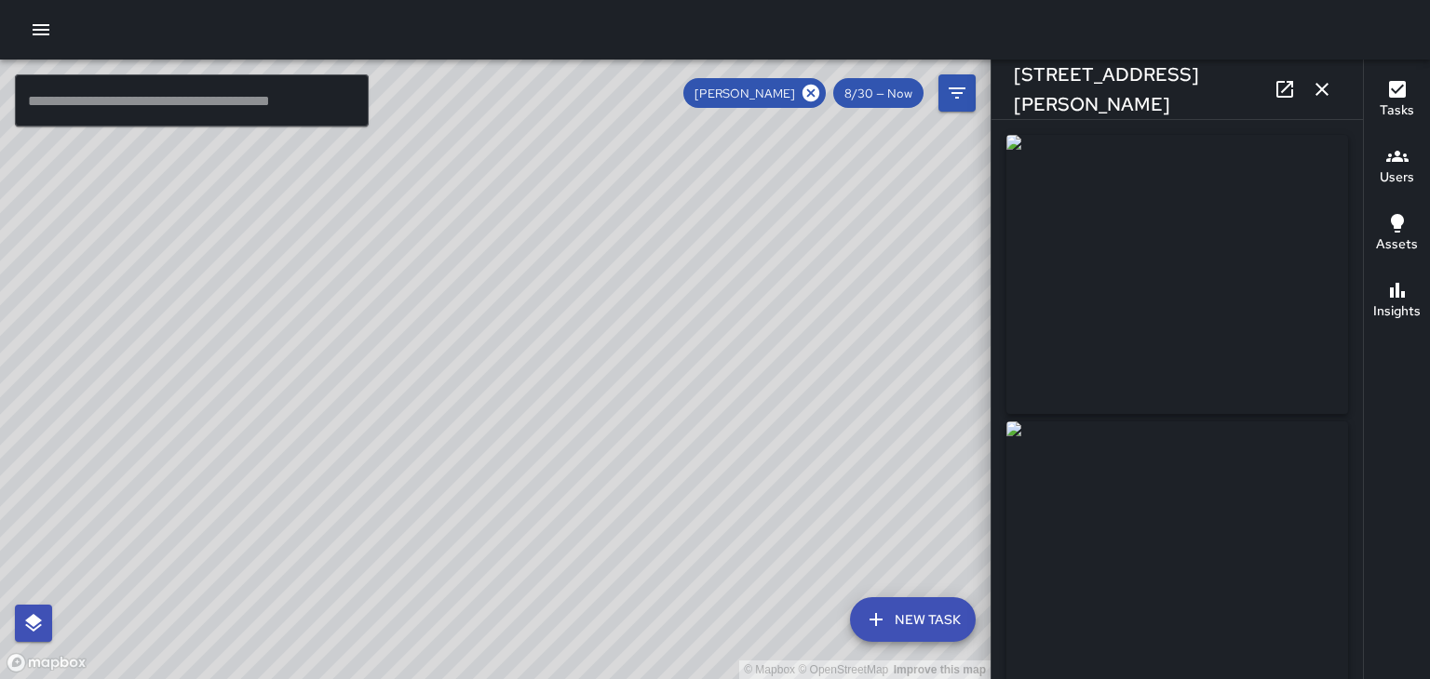
type input "**********"
click at [540, 468] on div "© Mapbox © OpenStreetMap Improve this map" at bounding box center [495, 370] width 990 height 620
click at [518, 464] on div "© Mapbox © OpenStreetMap Improve this map" at bounding box center [495, 370] width 990 height 620
click at [532, 454] on div "© Mapbox © OpenStreetMap Improve this map" at bounding box center [495, 370] width 990 height 620
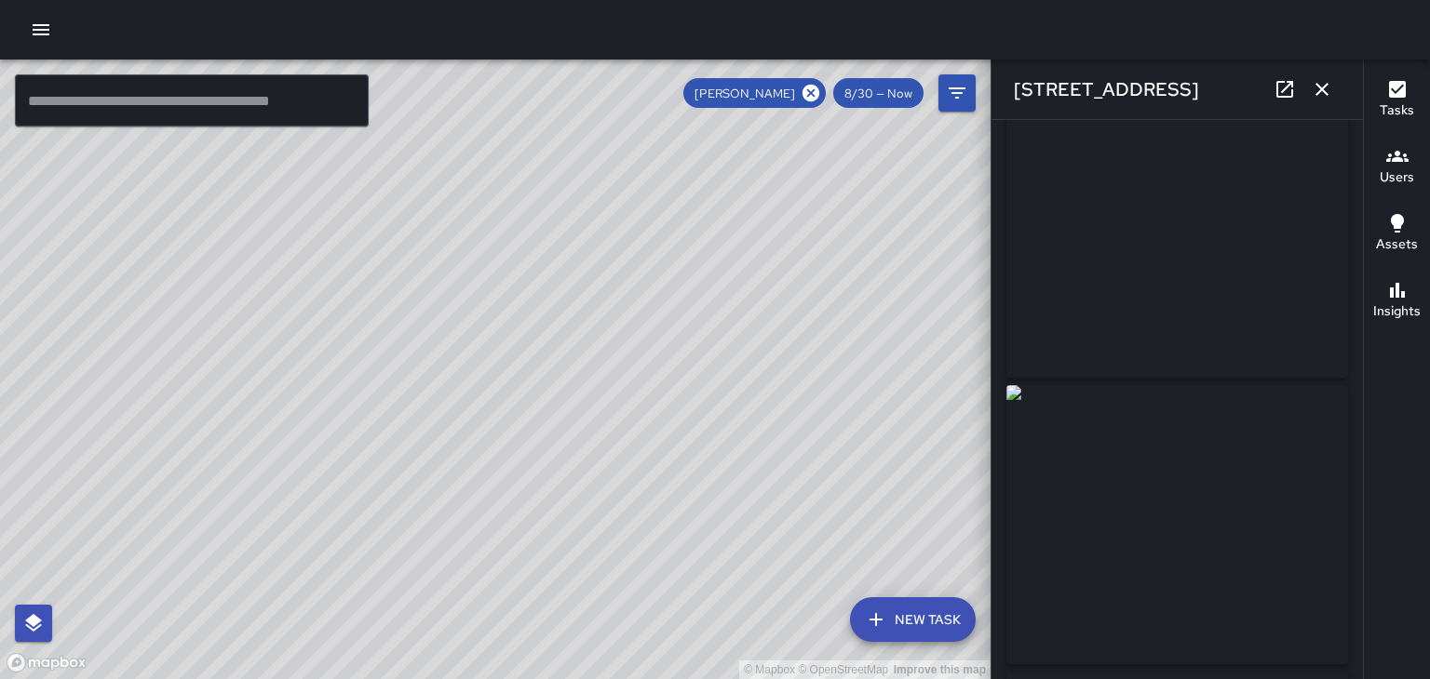
click at [466, 417] on div "© Mapbox © OpenStreetMap Improve this map" at bounding box center [495, 370] width 990 height 620
click at [464, 411] on div "© Mapbox © OpenStreetMap Improve this map" at bounding box center [495, 370] width 990 height 620
click at [504, 431] on div "© Mapbox © OpenStreetMap Improve this map" at bounding box center [495, 370] width 990 height 620
click at [408, 305] on div "© Mapbox © OpenStreetMap Improve this map" at bounding box center [495, 370] width 990 height 620
click at [410, 301] on div "© Mapbox © OpenStreetMap Improve this map" at bounding box center [495, 370] width 990 height 620
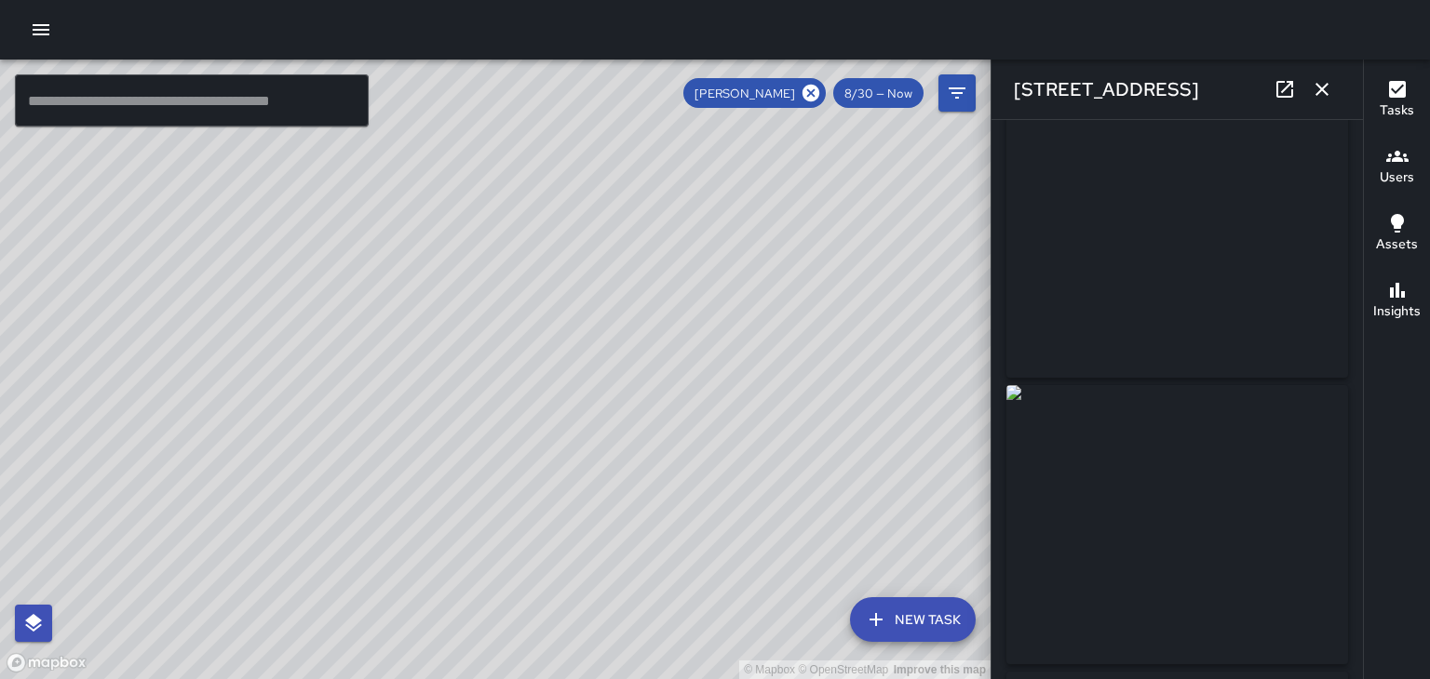
click at [504, 349] on div "© Mapbox © OpenStreetMap Improve this map" at bounding box center [495, 370] width 990 height 620
click at [506, 408] on div "© Mapbox © OpenStreetMap Improve this map" at bounding box center [495, 370] width 990 height 620
click at [539, 421] on div "© Mapbox © OpenStreetMap Improve this map" at bounding box center [495, 370] width 990 height 620
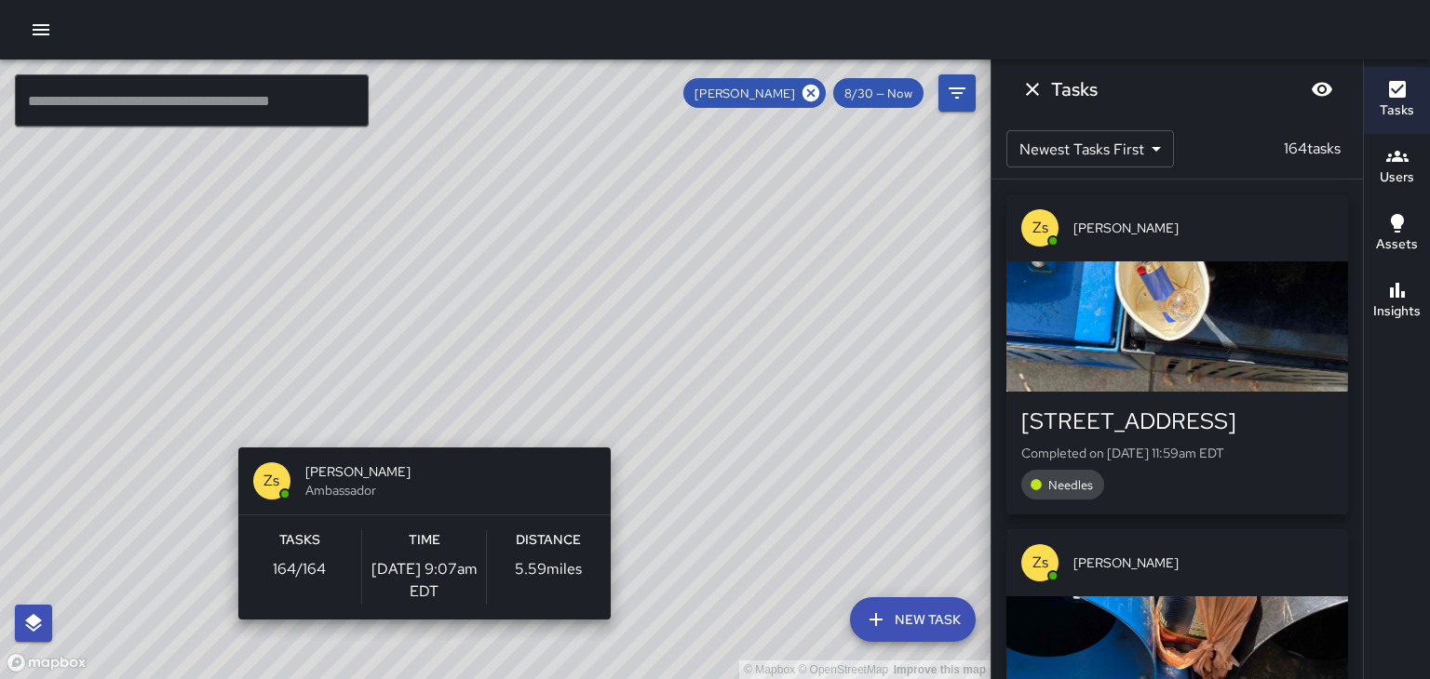
click at [460, 231] on div "© Mapbox © OpenStreetMap Improve this map Zs [PERSON_NAME] Ambassador Tasks 164…" at bounding box center [495, 370] width 990 height 620
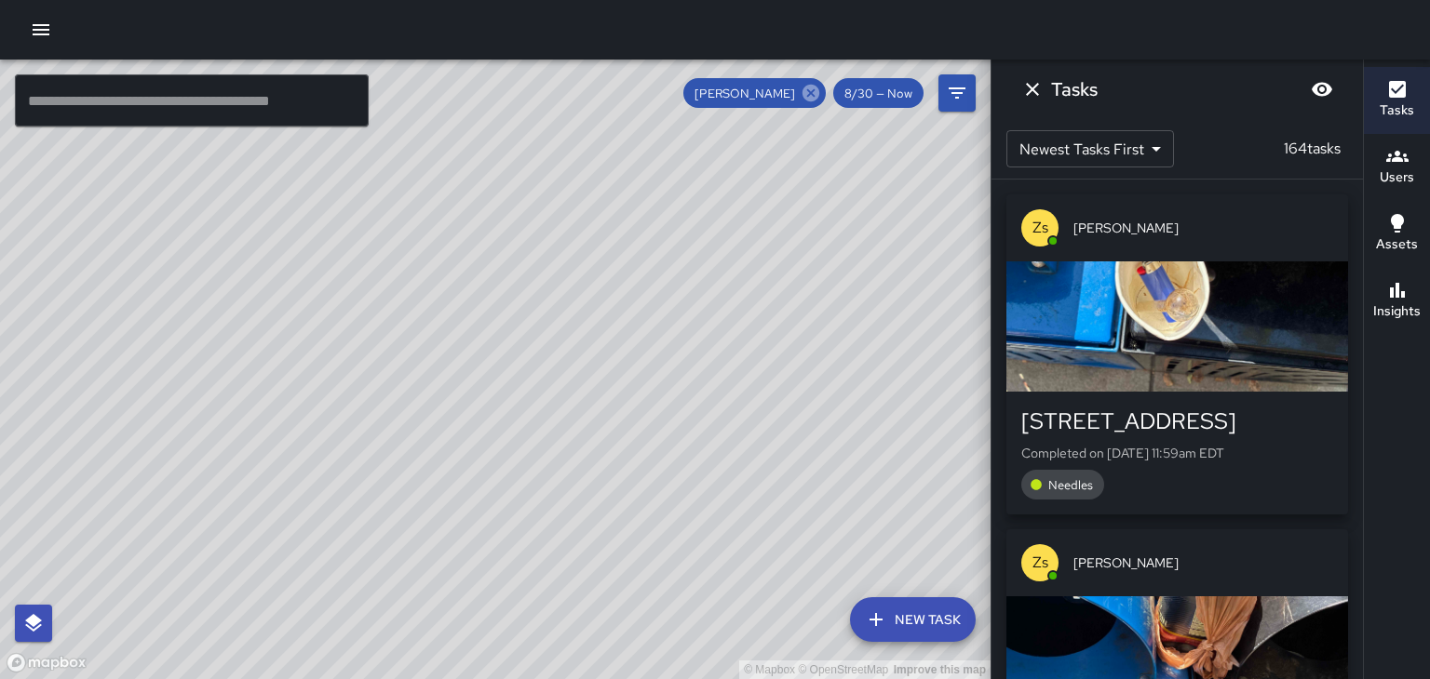
click at [808, 95] on icon at bounding box center [810, 93] width 17 height 17
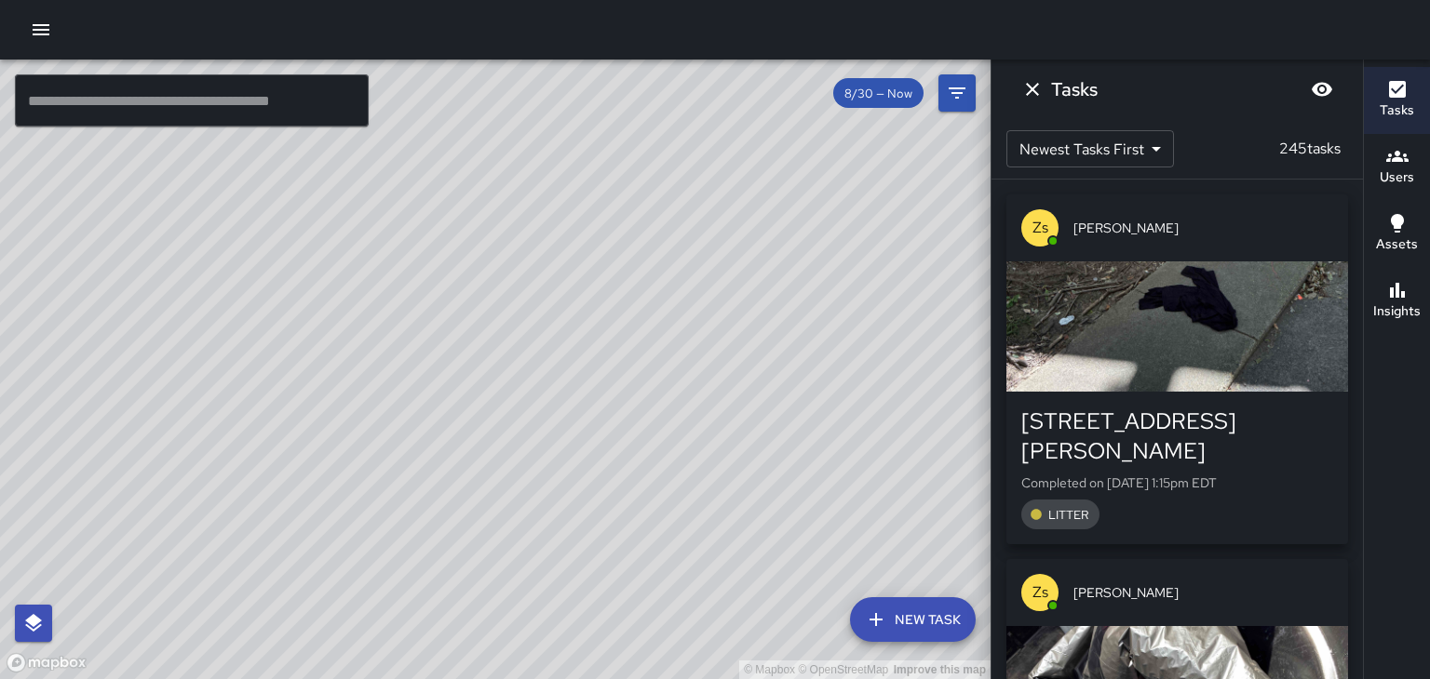
click at [1024, 103] on button "Dismiss" at bounding box center [1032, 89] width 37 height 37
